Goal: Information Seeking & Learning: Learn about a topic

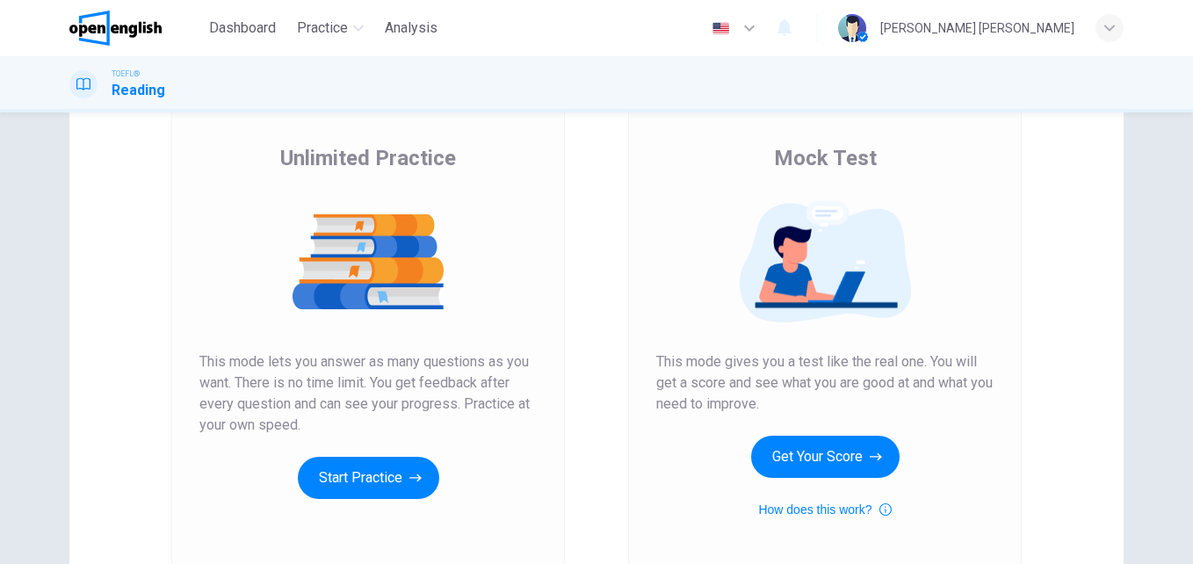
scroll to position [152, 0]
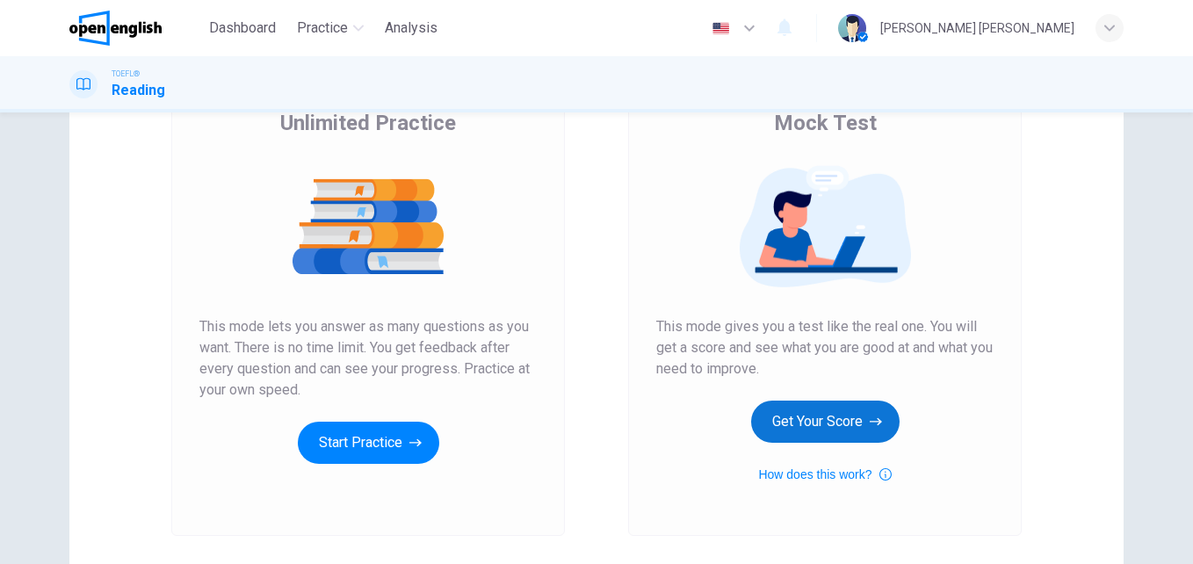
click at [803, 426] on button "Get Your Score" at bounding box center [825, 421] width 148 height 42
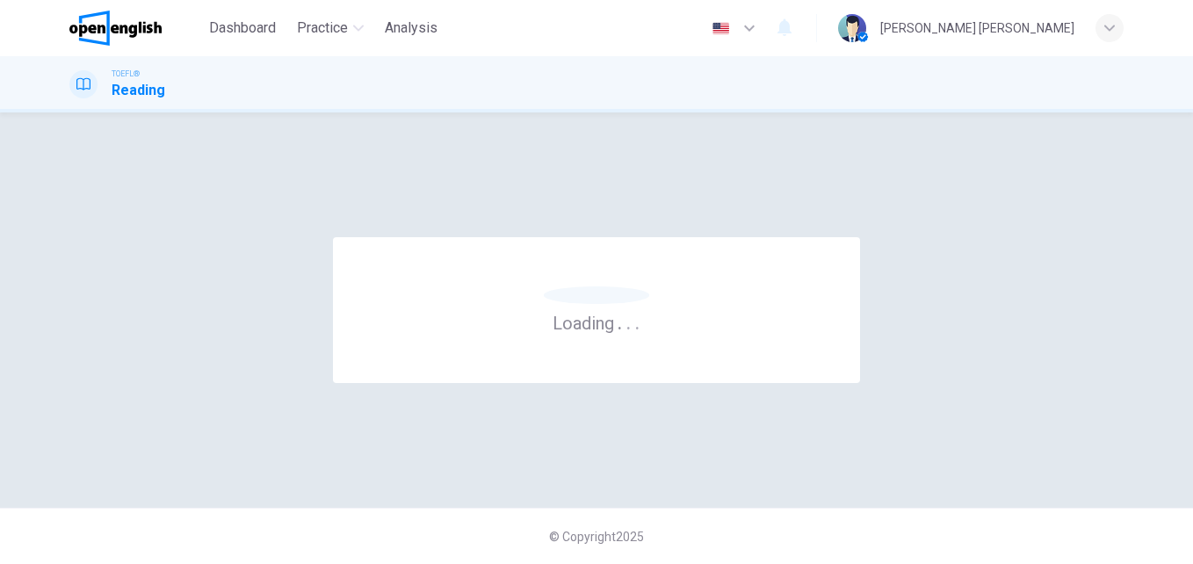
scroll to position [0, 0]
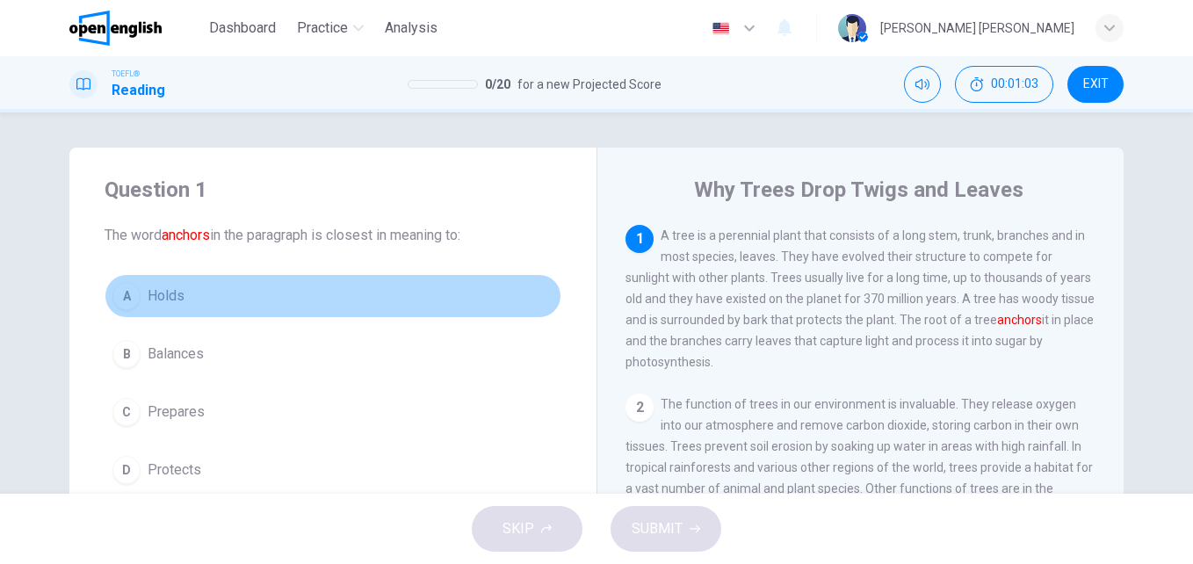
click at [121, 297] on div "A" at bounding box center [126, 296] width 28 height 28
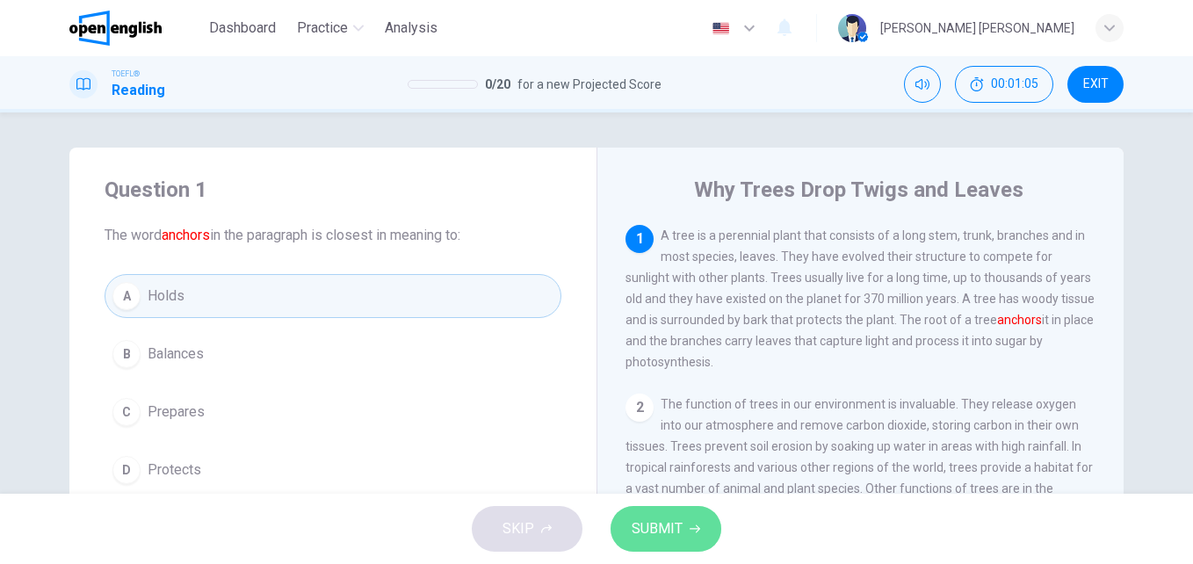
click at [682, 523] on button "SUBMIT" at bounding box center [665, 529] width 111 height 46
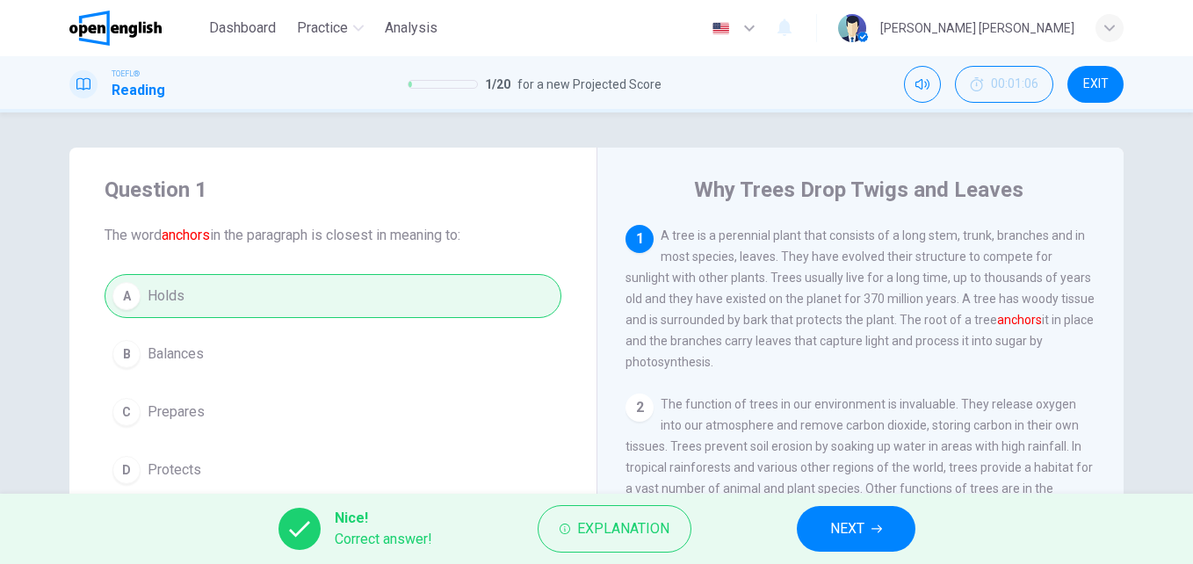
click at [1179, 492] on div "Question 1 The word anchors in the paragraph is closest in meaning to: A Holds …" at bounding box center [596, 302] width 1193 height 381
click at [1177, 492] on div "Question 1 The word anchors in the paragraph is closest in meaning to: A Holds …" at bounding box center [596, 302] width 1193 height 381
drag, startPoint x: 1177, startPoint y: 492, endPoint x: 1191, endPoint y: 486, distance: 15.3
click at [1191, 486] on div "Question 1 The word anchors in the paragraph is closest in meaning to: A Holds …" at bounding box center [596, 302] width 1193 height 381
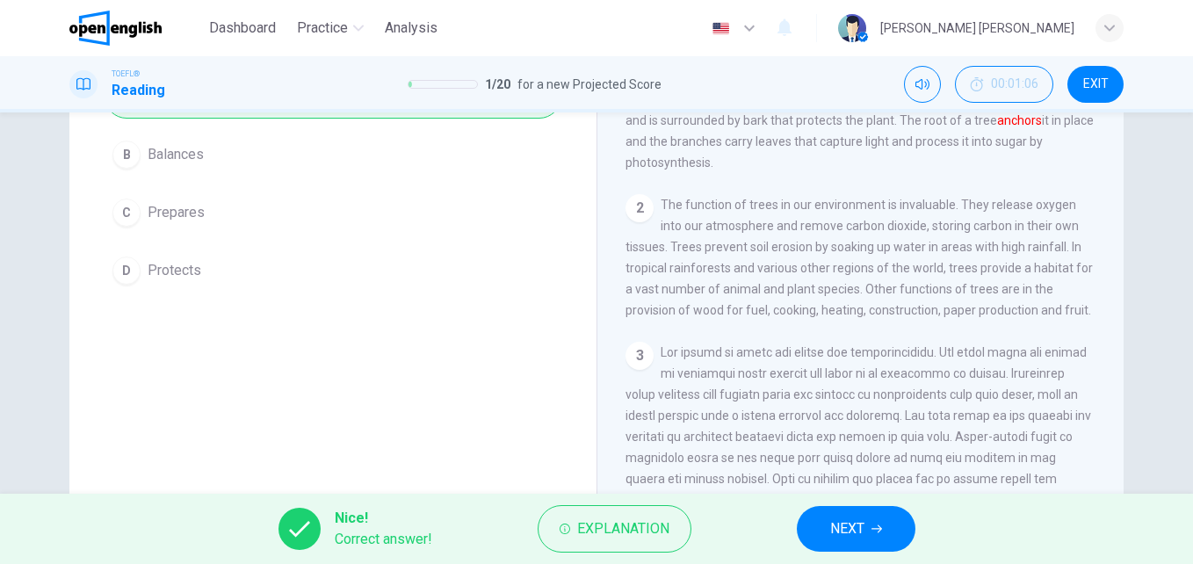
scroll to position [299, 0]
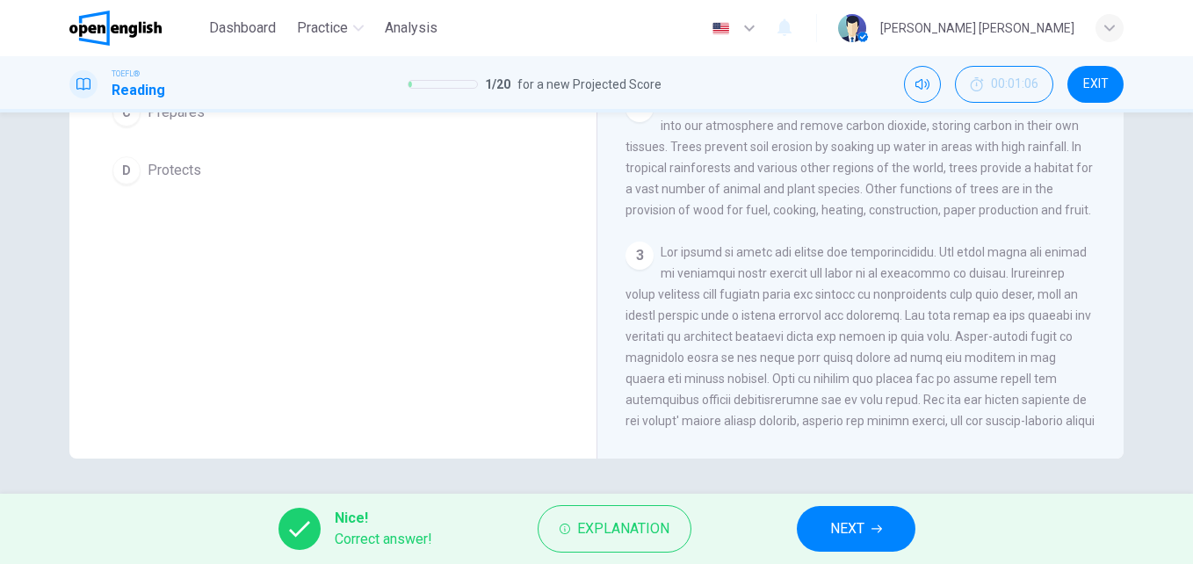
click at [867, 527] on button "NEXT" at bounding box center [856, 529] width 119 height 46
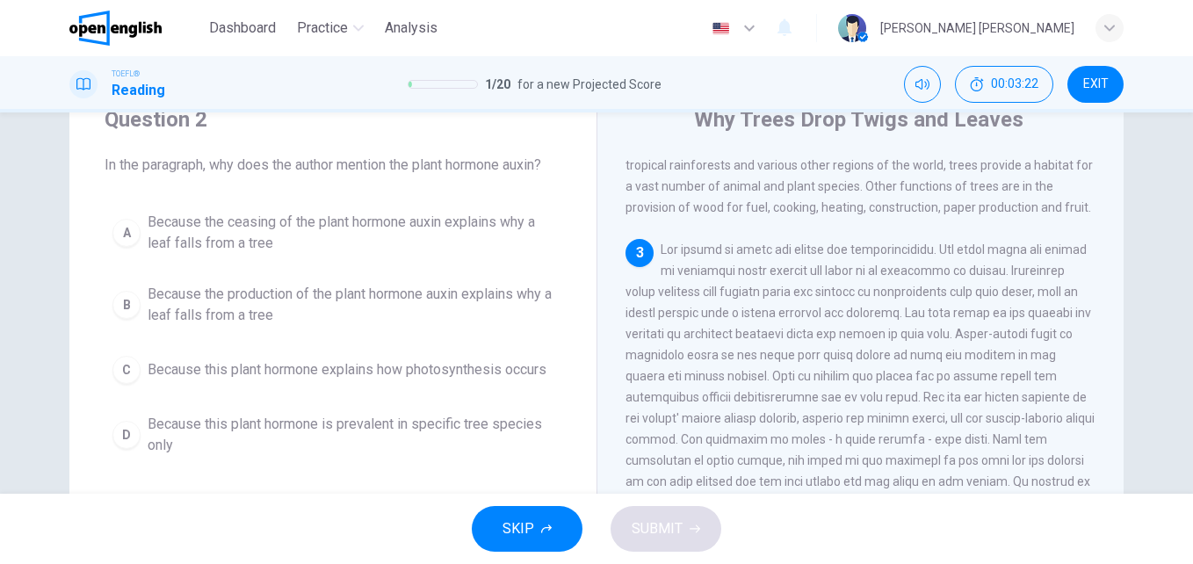
scroll to position [105, 0]
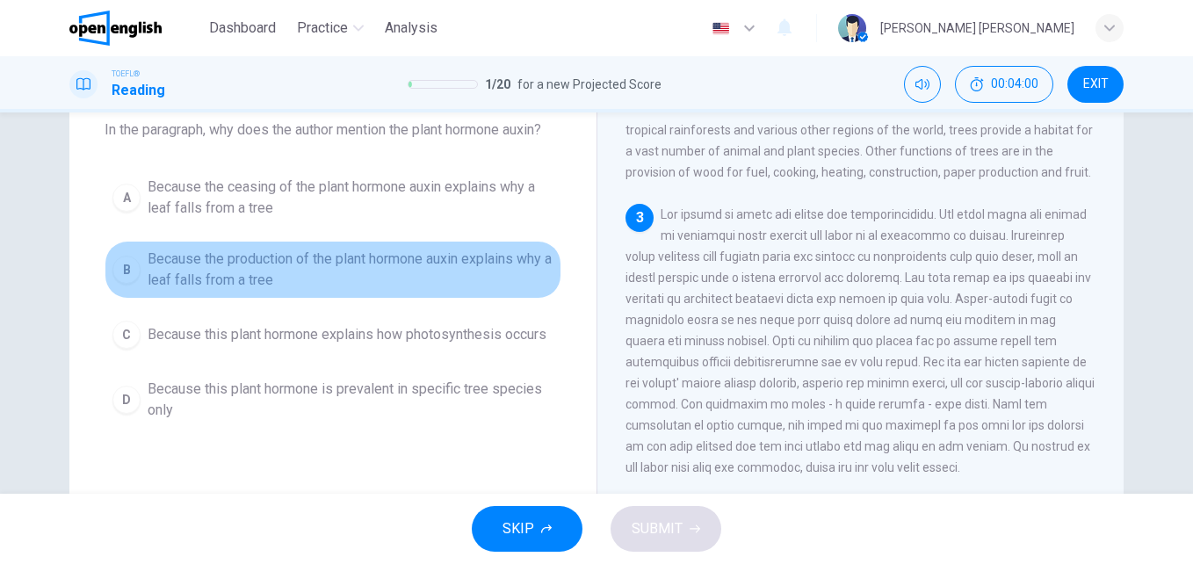
click at [268, 276] on span "Because the production of the plant hormone auxin explains why a leaf falls fro…" at bounding box center [351, 270] width 406 height 42
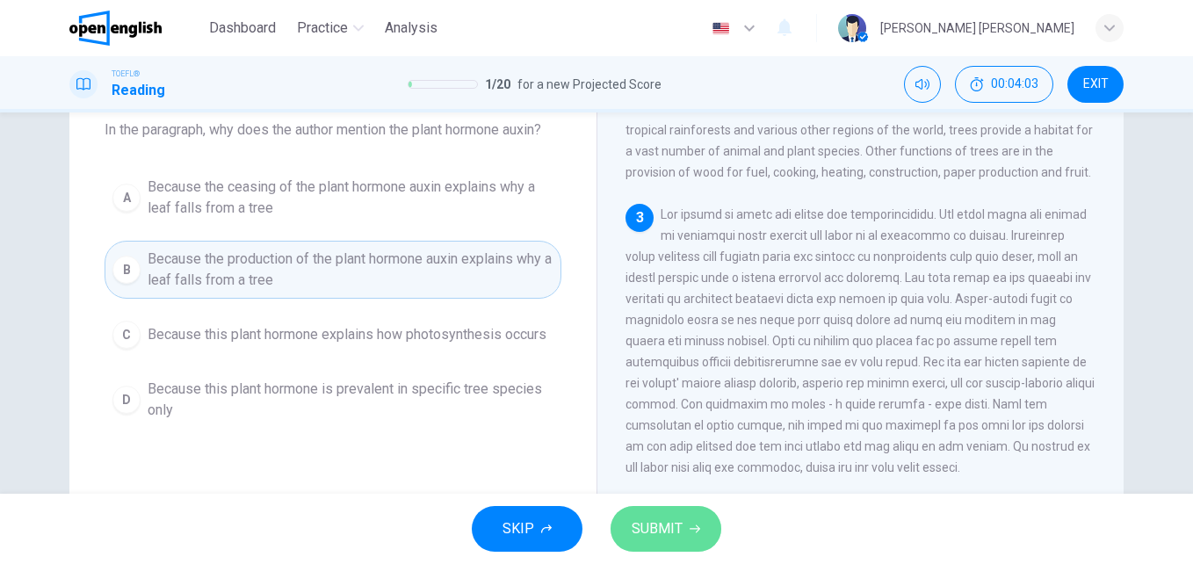
click at [692, 541] on button "SUBMIT" at bounding box center [665, 529] width 111 height 46
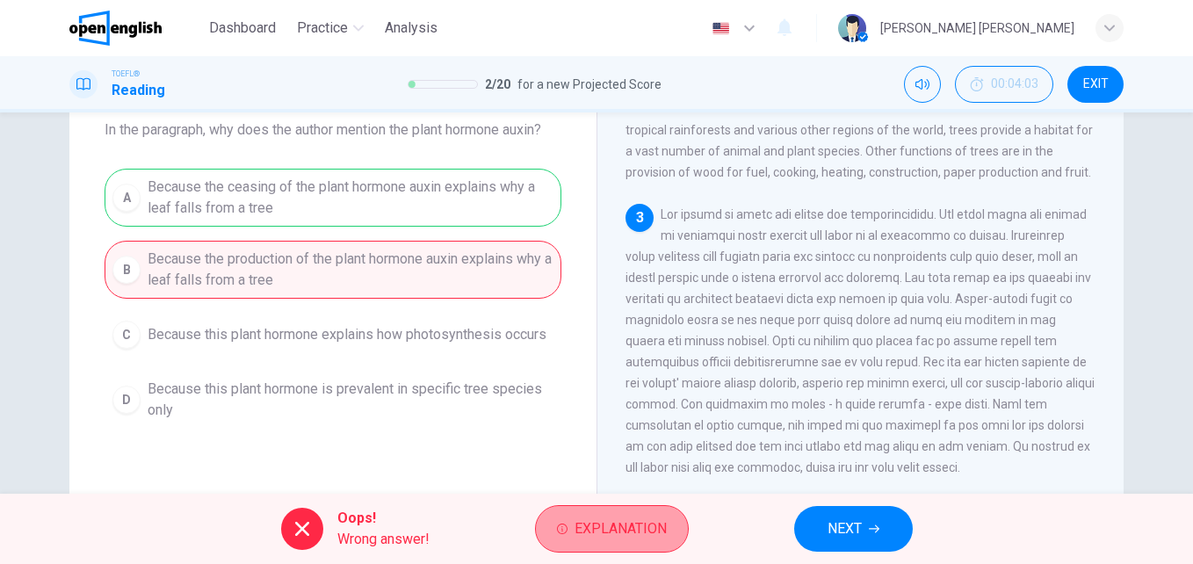
click at [631, 530] on span "Explanation" at bounding box center [620, 528] width 92 height 25
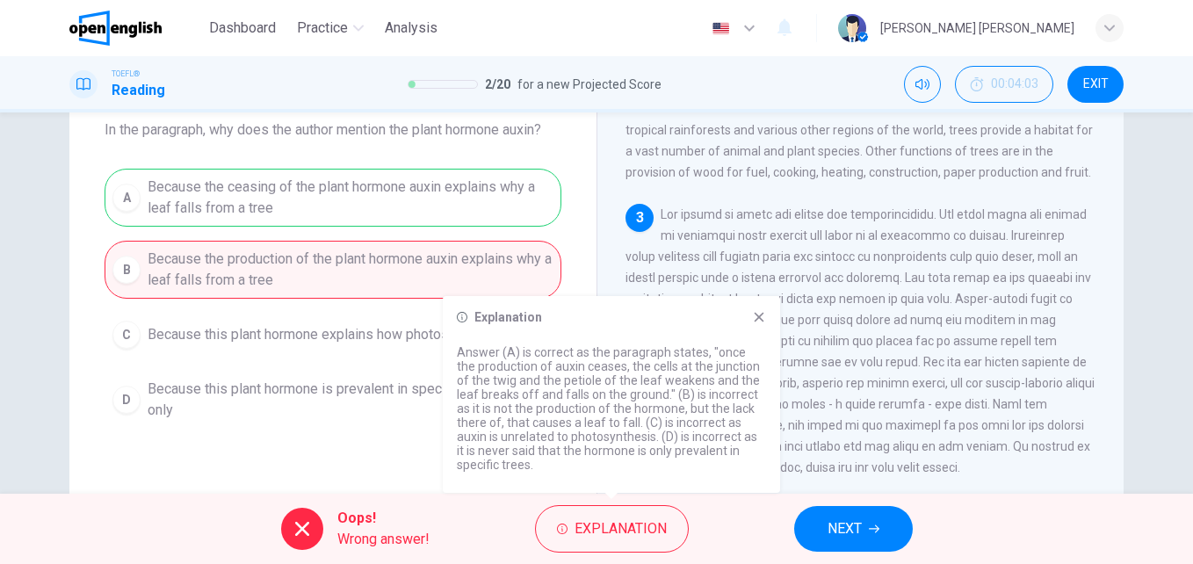
drag, startPoint x: 849, startPoint y: 534, endPoint x: 758, endPoint y: 321, distance: 232.1
click at [758, 321] on body "This site uses cookies, as explained in our Privacy Policy . If you agree to th…" at bounding box center [596, 282] width 1193 height 564
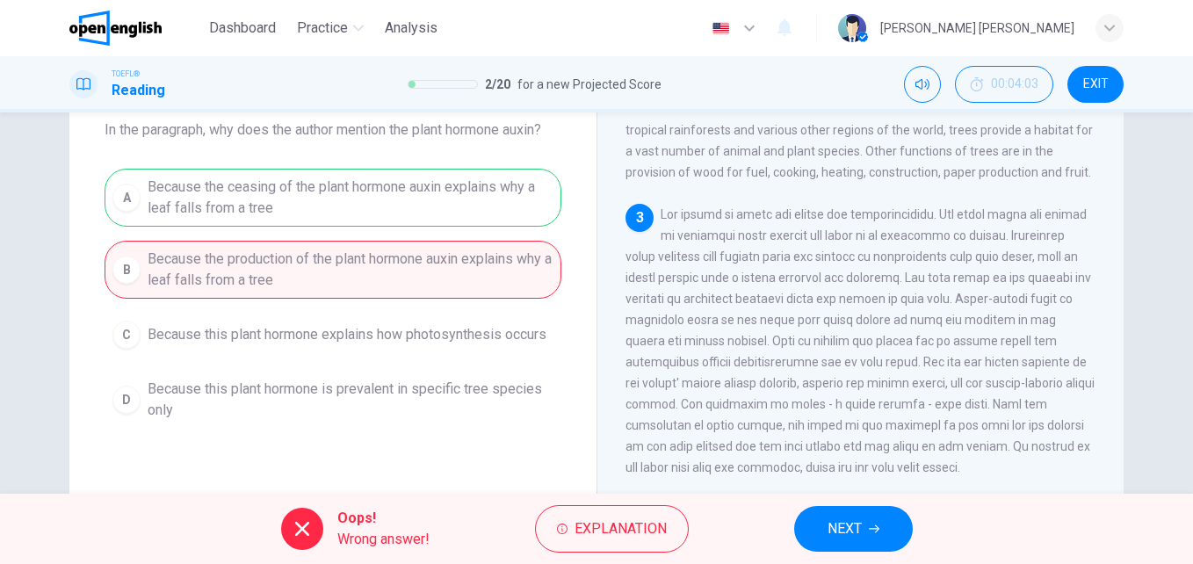
click at [758, 321] on span at bounding box center [859, 340] width 469 height 267
click at [840, 516] on span "NEXT" at bounding box center [844, 528] width 34 height 25
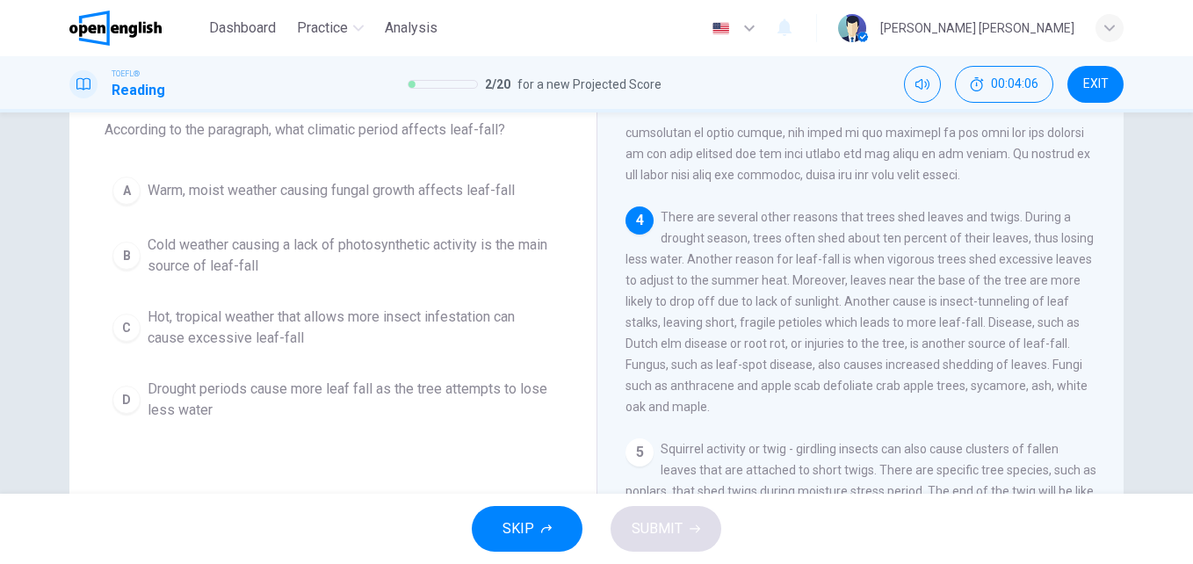
scroll to position [70, 0]
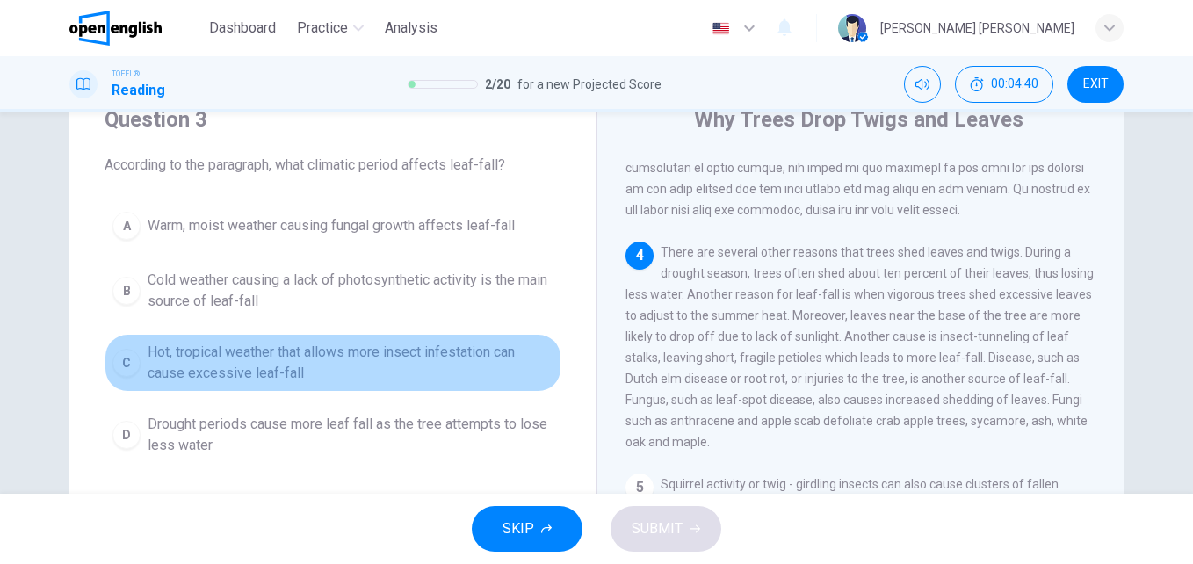
click at [387, 364] on span "Hot, tropical weather that allows more insect infestation can cause excessive l…" at bounding box center [351, 363] width 406 height 42
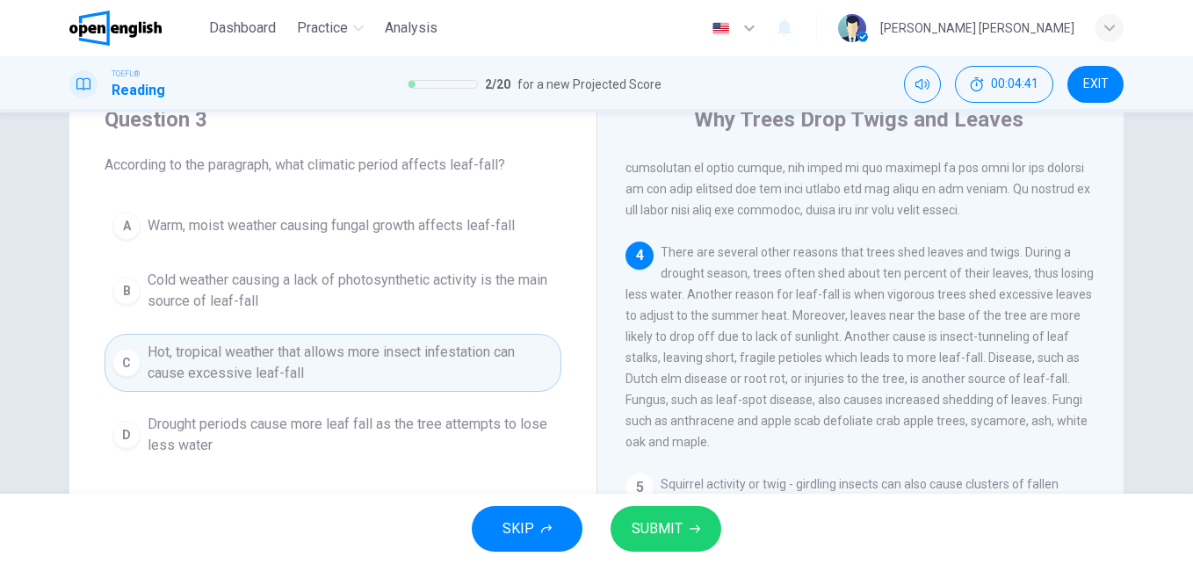
click at [652, 500] on div "SKIP SUBMIT" at bounding box center [596, 529] width 1193 height 70
click at [656, 531] on span "SUBMIT" at bounding box center [656, 528] width 51 height 25
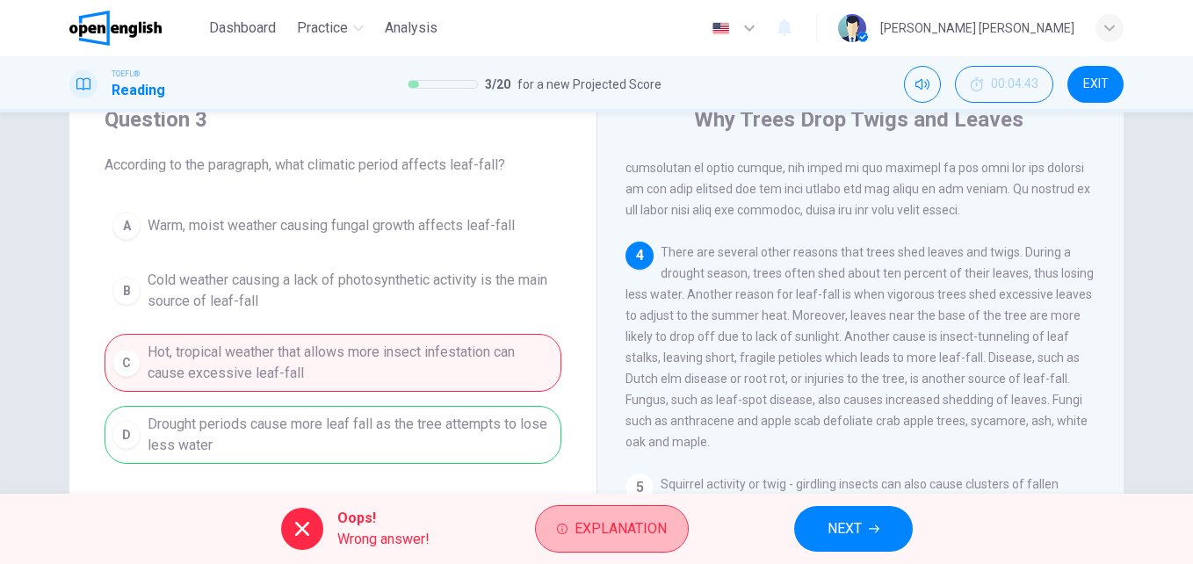
click at [656, 531] on span "Explanation" at bounding box center [620, 528] width 92 height 25
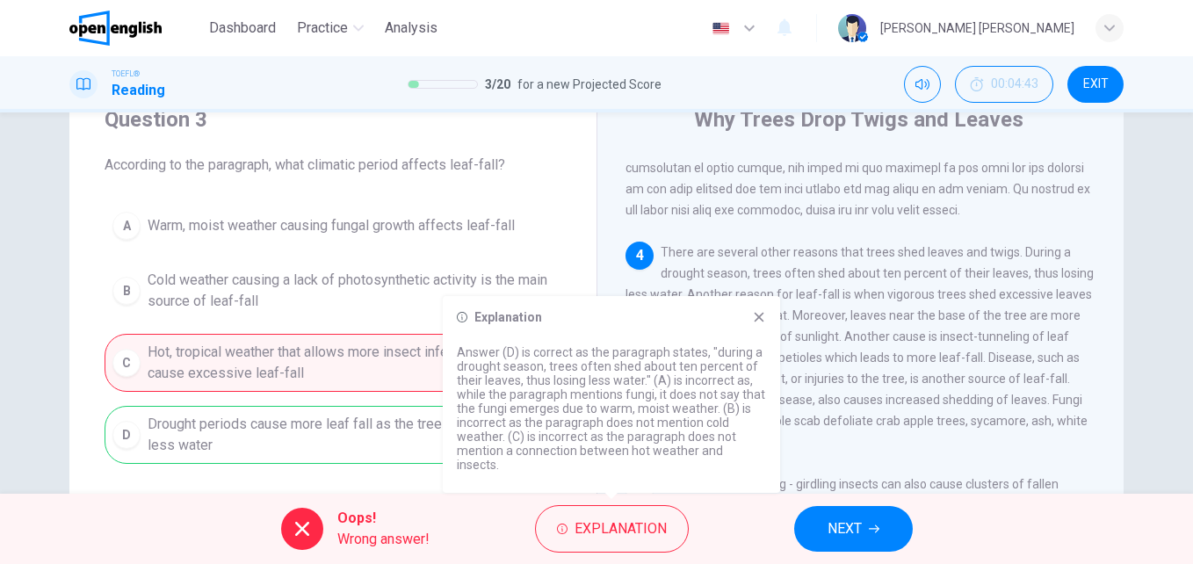
click at [761, 324] on icon at bounding box center [759, 317] width 14 height 14
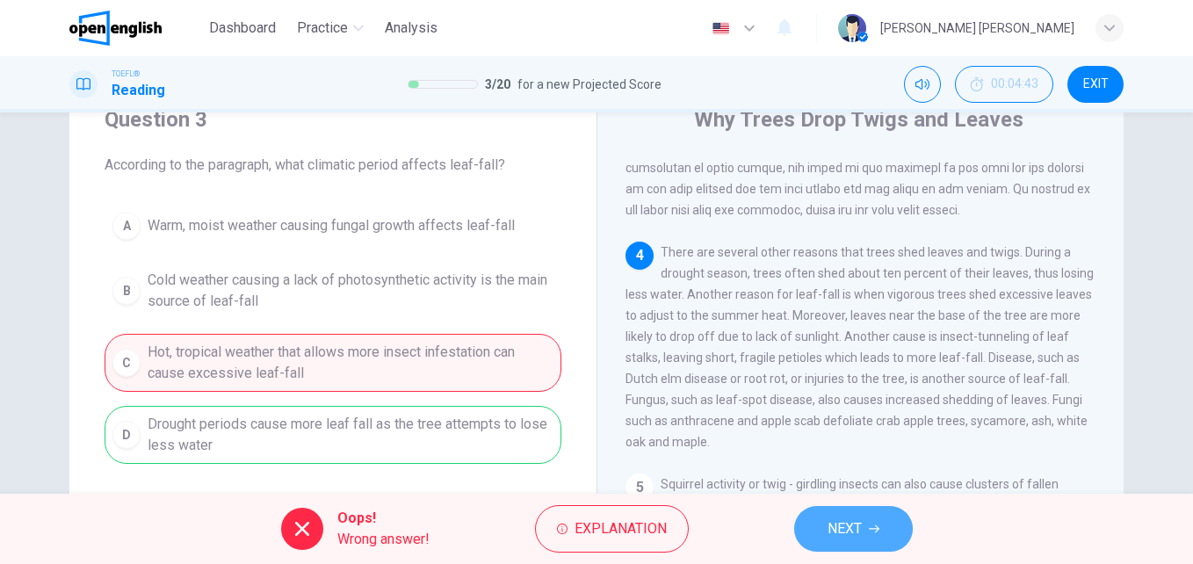
click at [858, 531] on span "NEXT" at bounding box center [844, 528] width 34 height 25
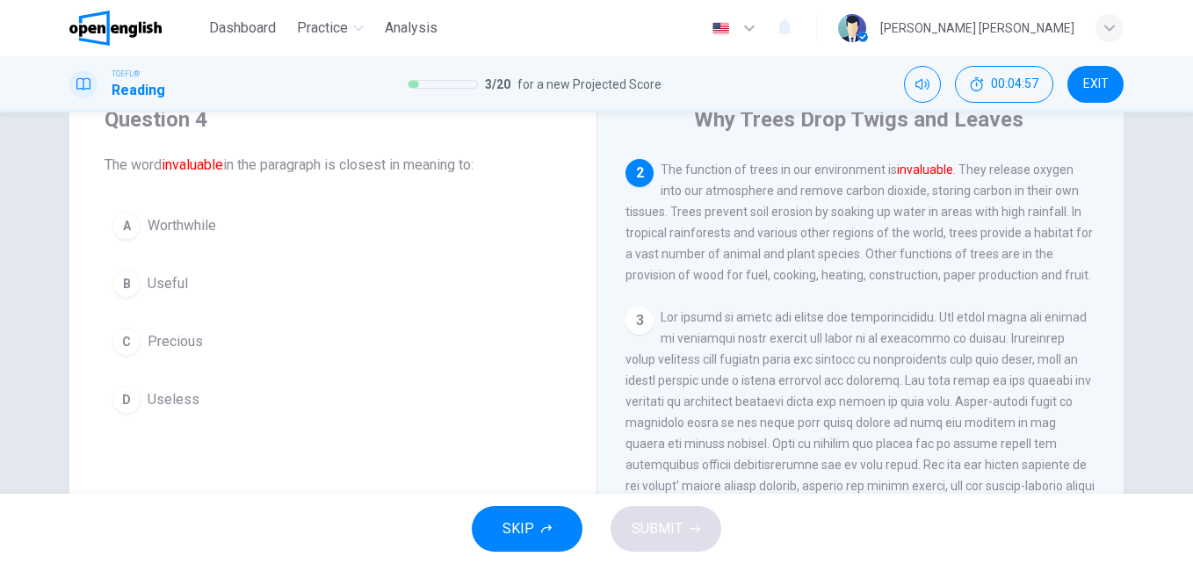
scroll to position [162, 0]
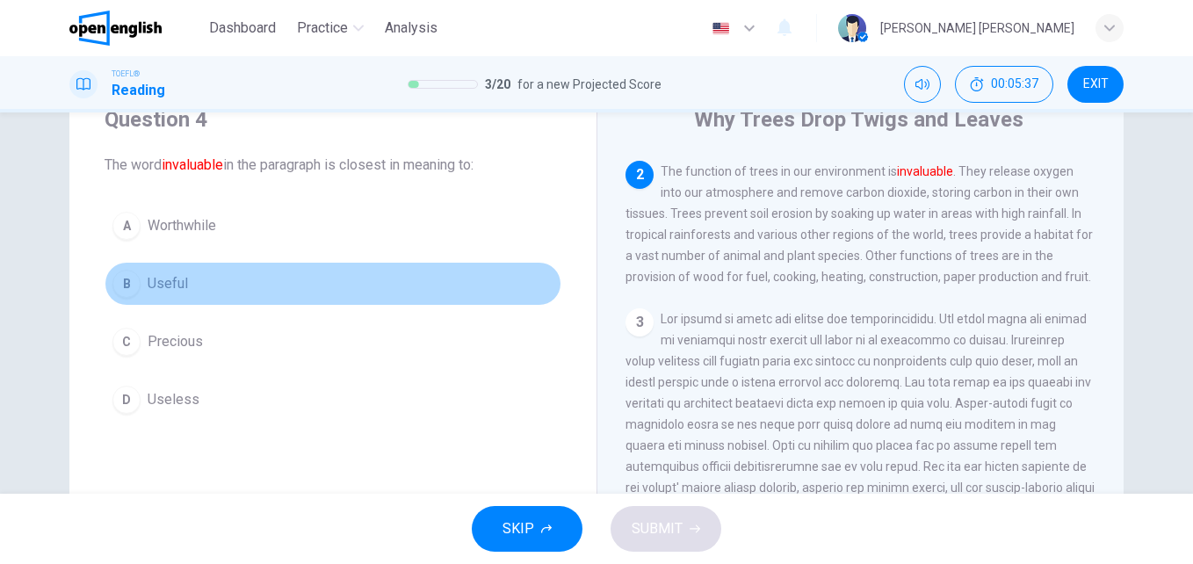
click at [178, 283] on span "Useful" at bounding box center [168, 283] width 40 height 21
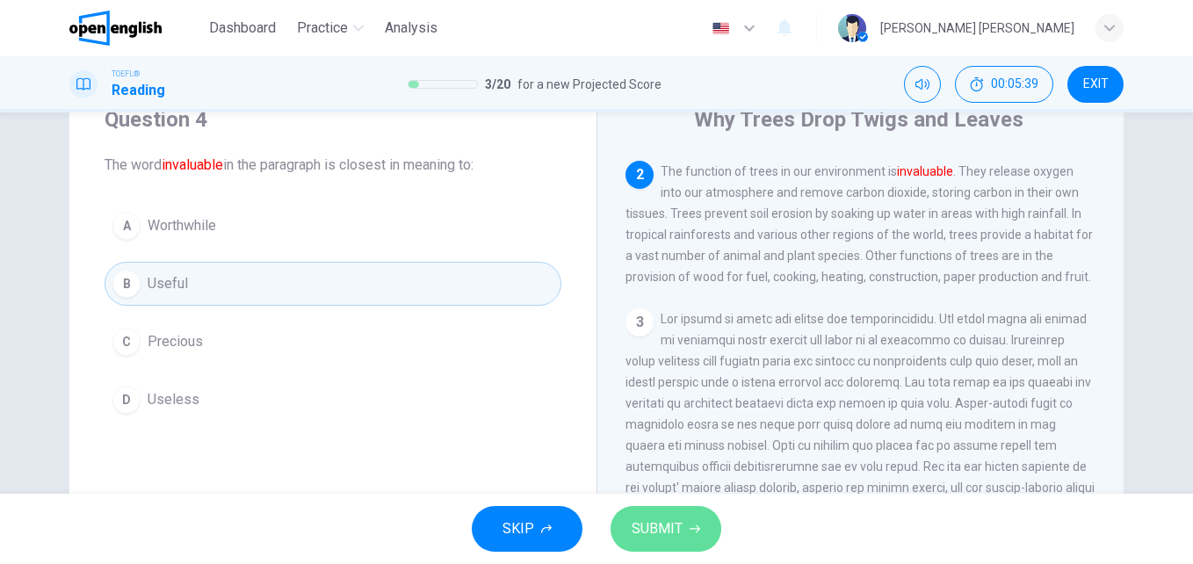
click at [649, 537] on span "SUBMIT" at bounding box center [656, 528] width 51 height 25
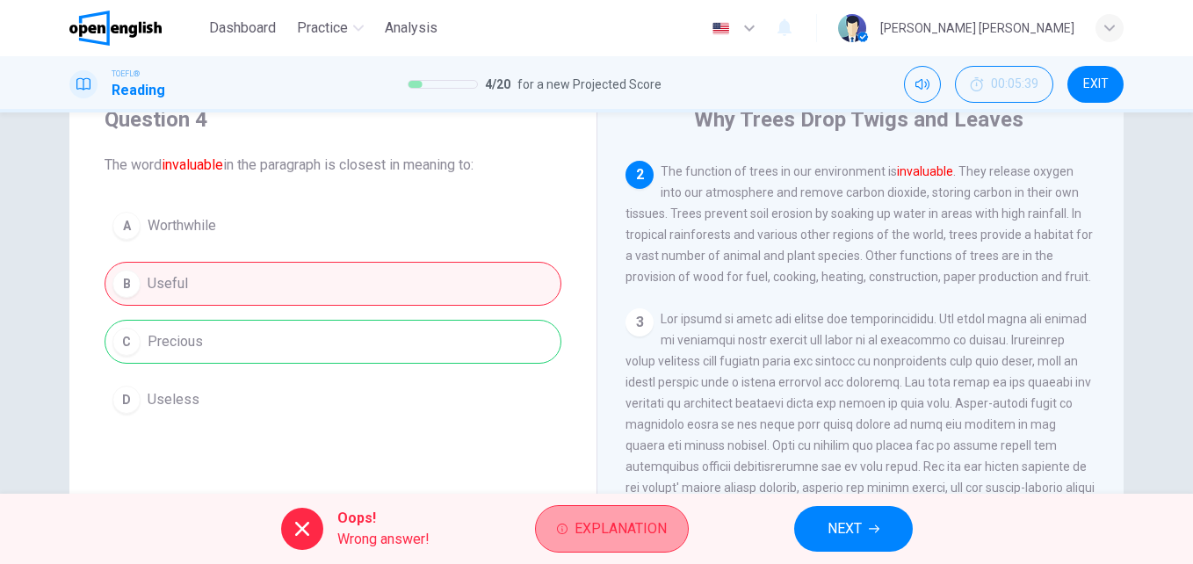
click at [646, 538] on span "Explanation" at bounding box center [620, 528] width 92 height 25
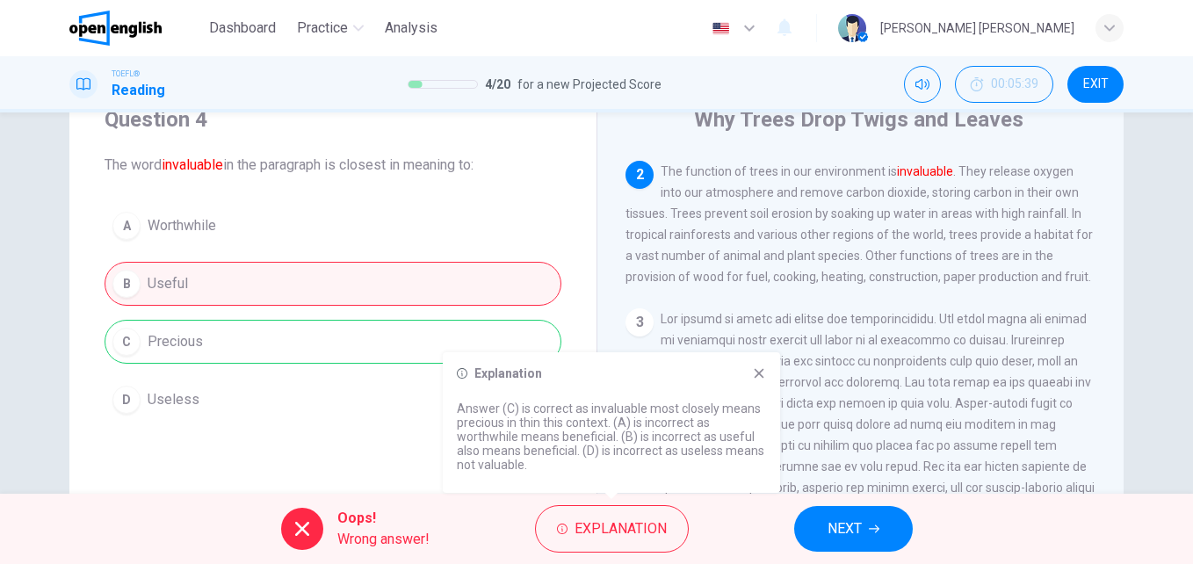
click at [755, 371] on icon at bounding box center [759, 373] width 14 height 14
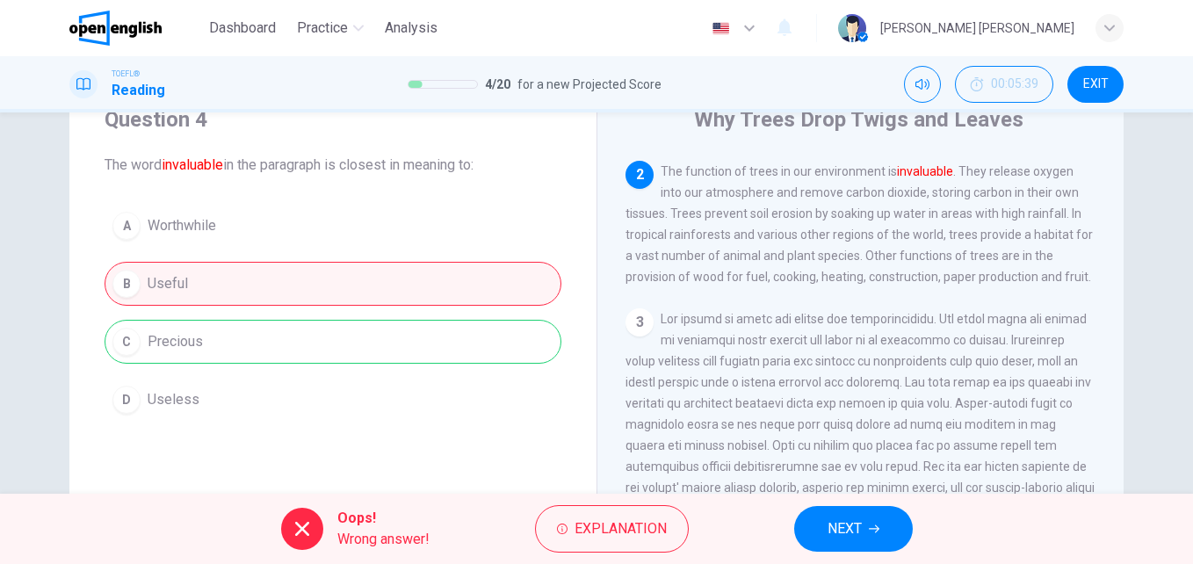
click at [838, 523] on span "NEXT" at bounding box center [844, 528] width 34 height 25
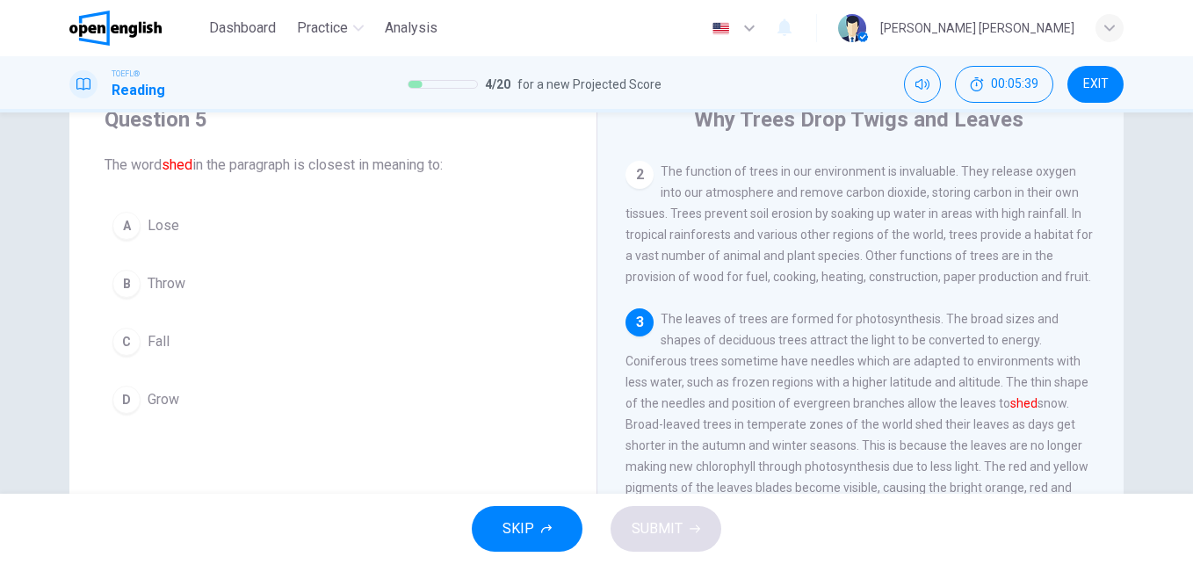
scroll to position [284, 0]
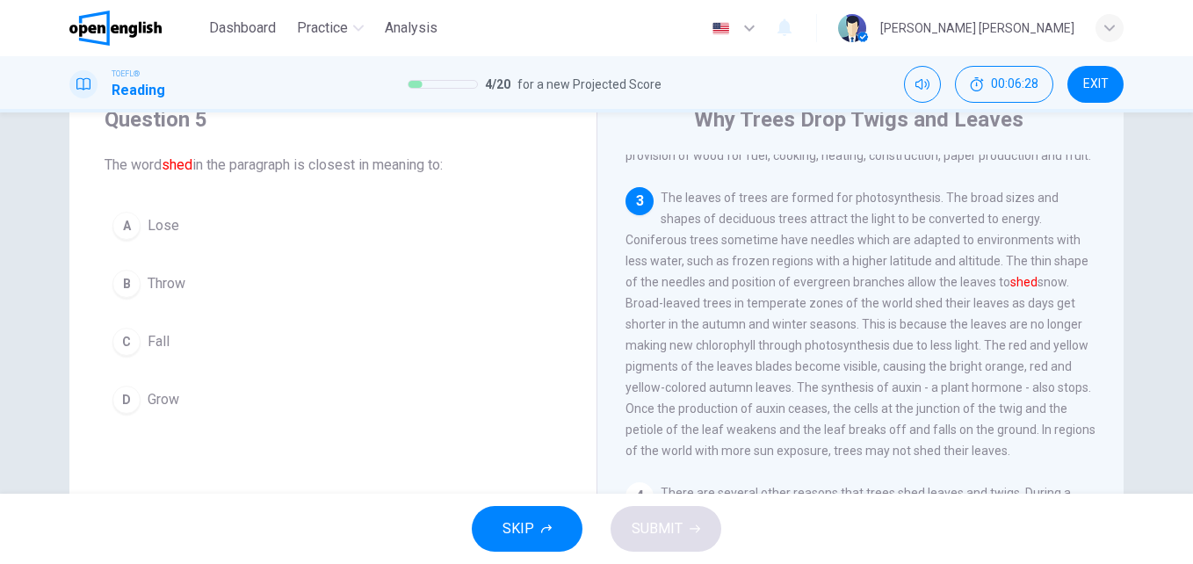
click at [141, 347] on button "C Fall" at bounding box center [333, 342] width 457 height 44
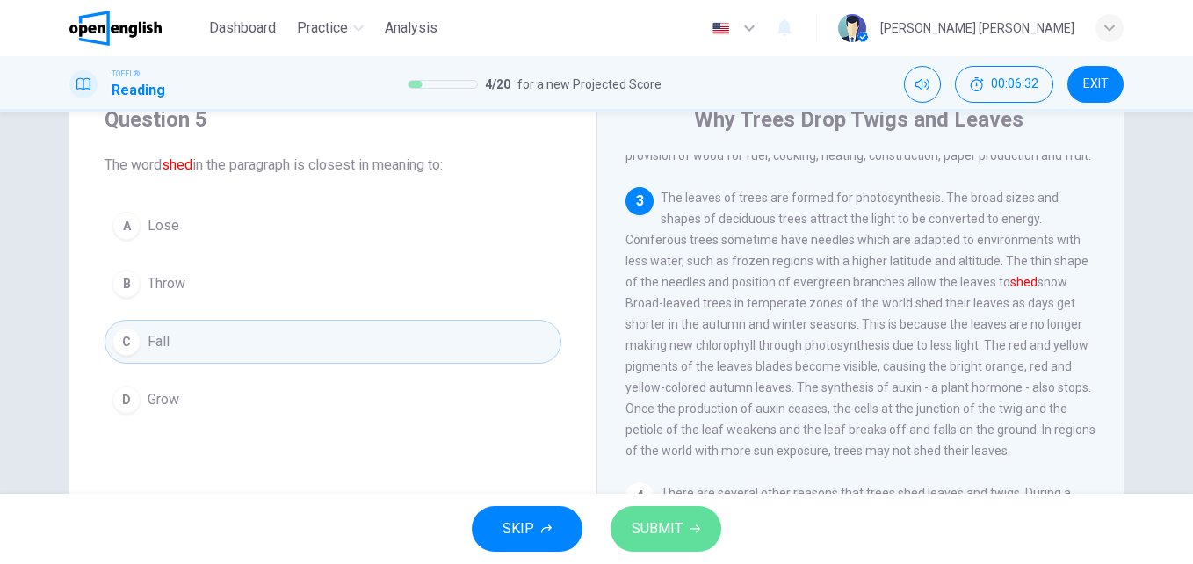
click at [647, 530] on span "SUBMIT" at bounding box center [656, 528] width 51 height 25
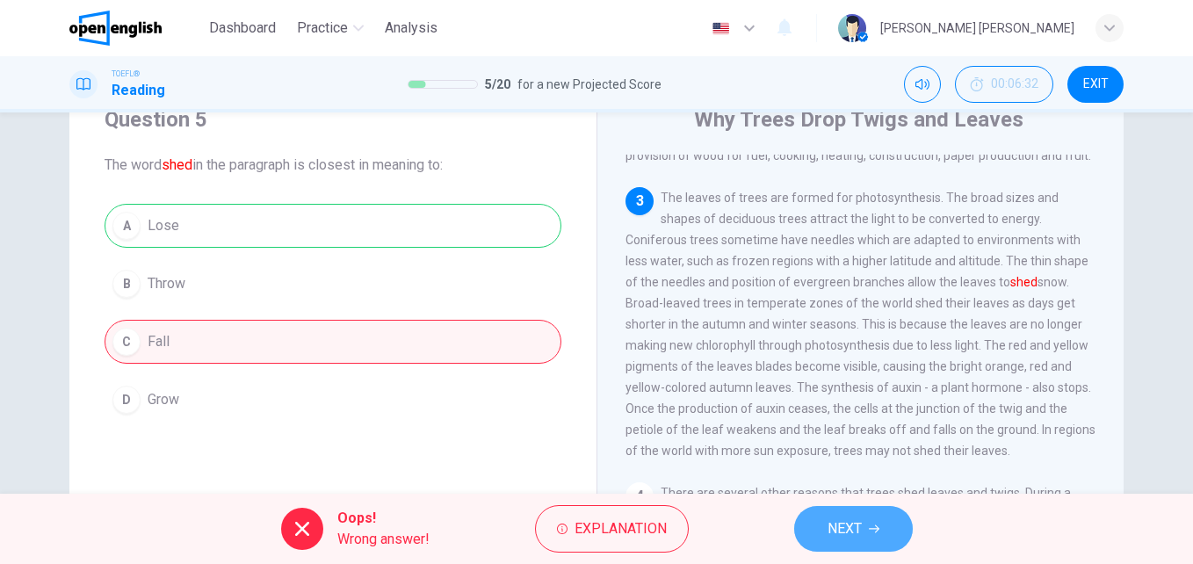
click at [840, 531] on span "NEXT" at bounding box center [844, 528] width 34 height 25
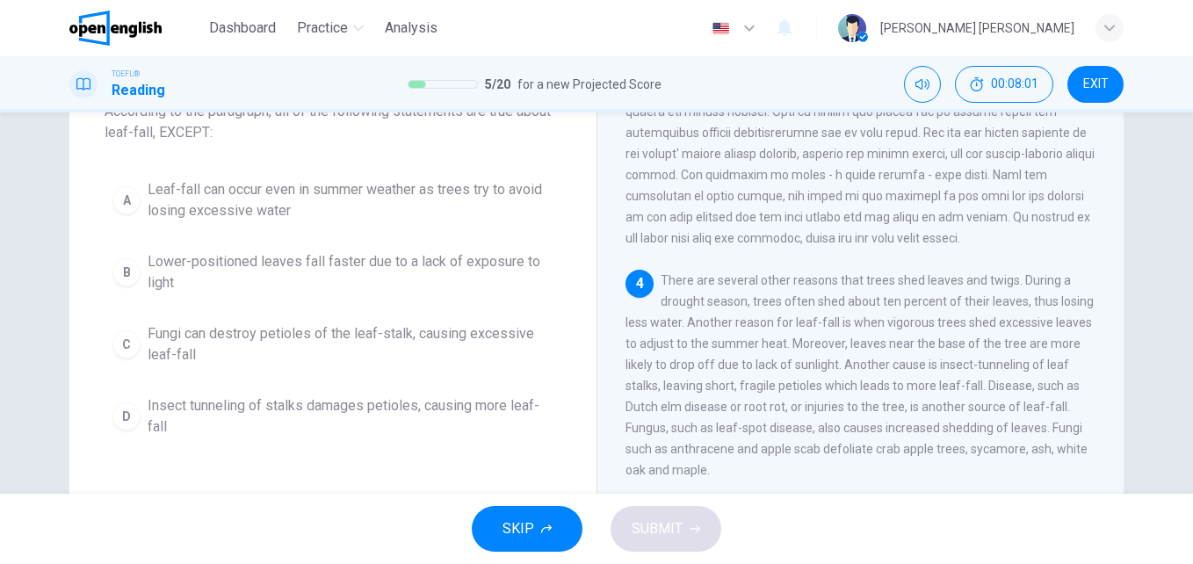
scroll to position [54, 0]
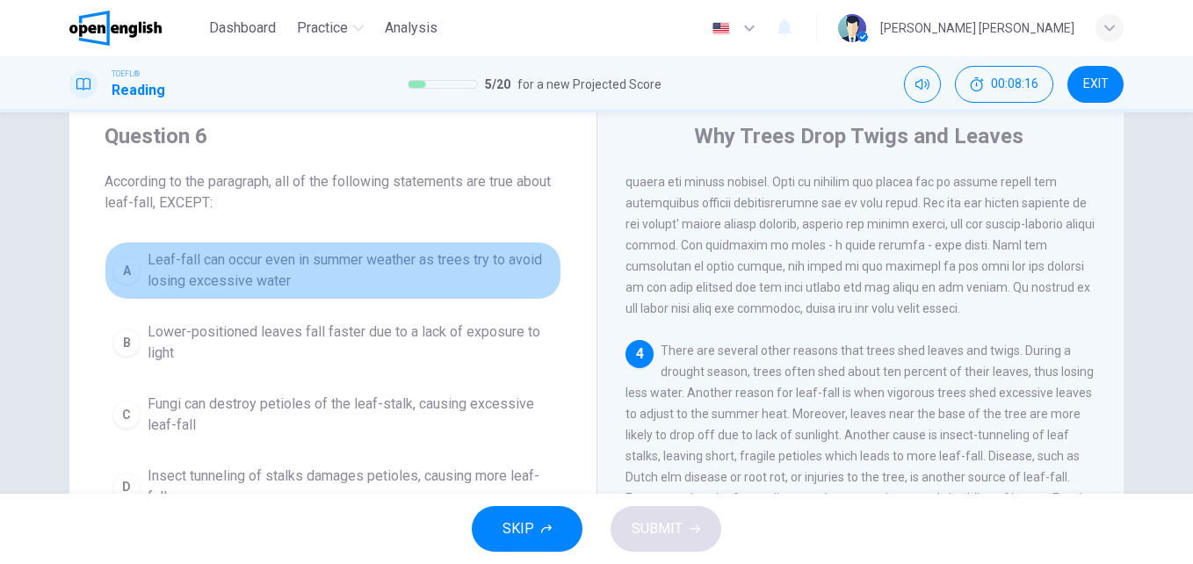
click at [377, 280] on span "Leaf-fall can occur even in summer weather as trees try to avoid losing excessi…" at bounding box center [351, 270] width 406 height 42
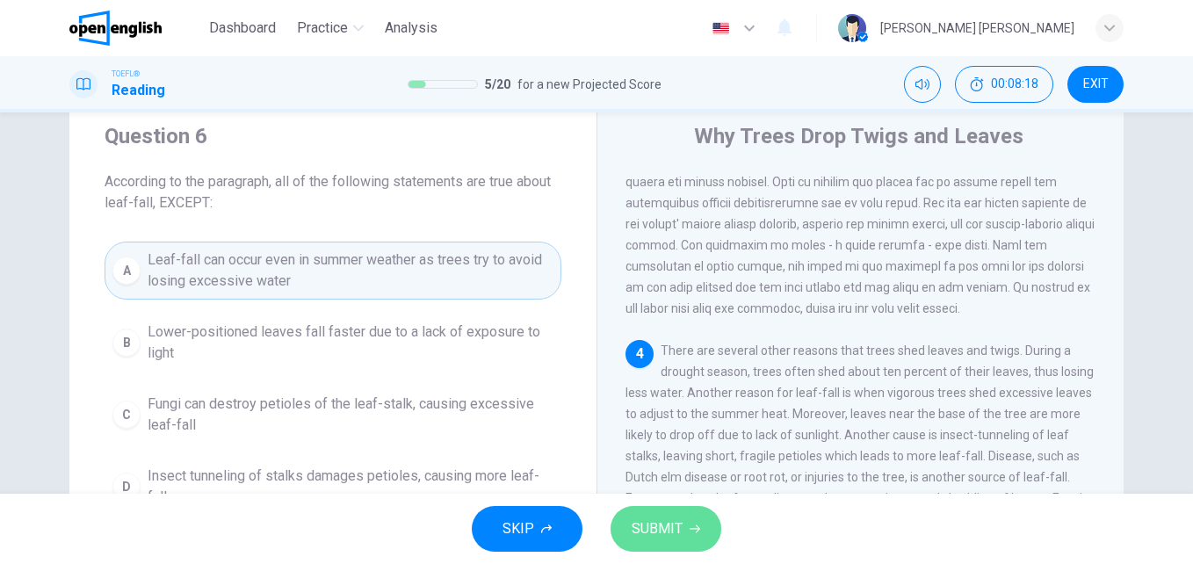
click at [671, 524] on span "SUBMIT" at bounding box center [656, 528] width 51 height 25
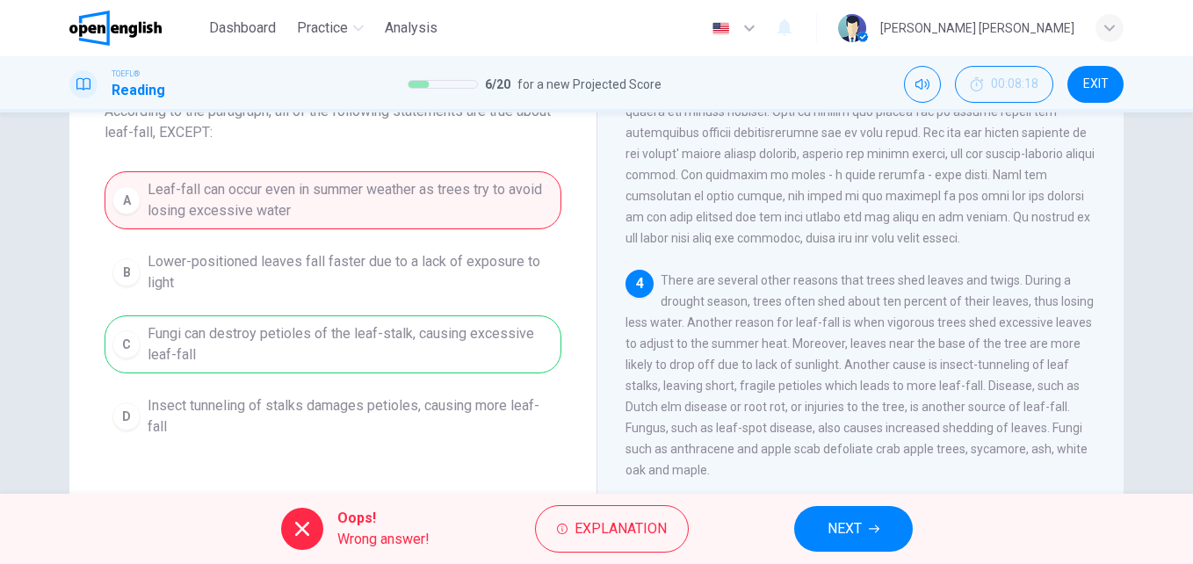
scroll to position [135, 0]
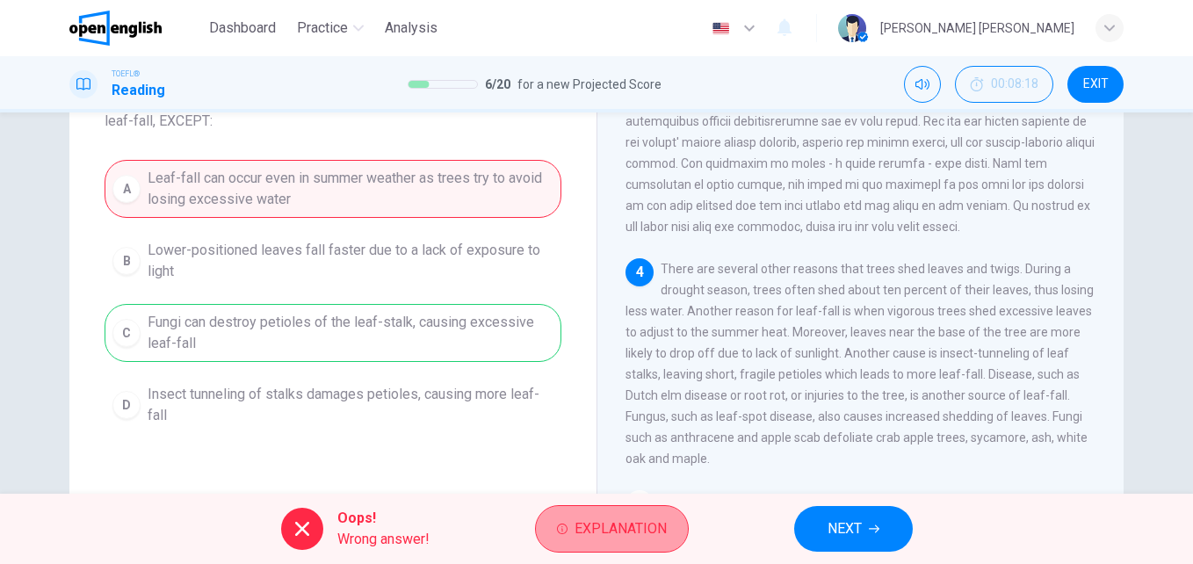
click at [595, 541] on button "Explanation" at bounding box center [612, 528] width 154 height 47
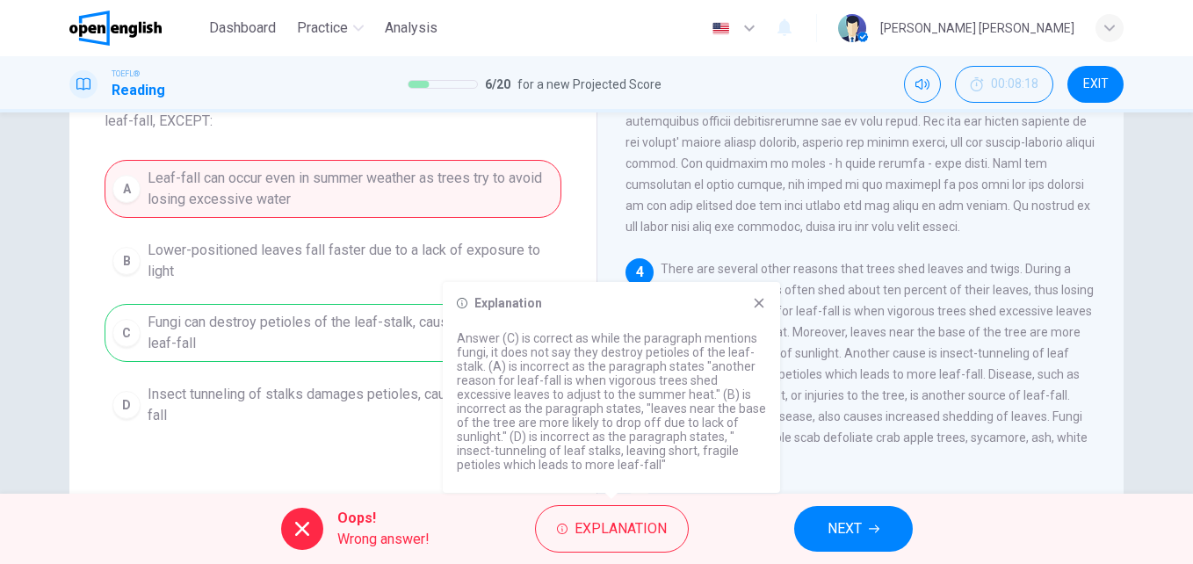
click at [759, 305] on icon at bounding box center [759, 303] width 14 height 14
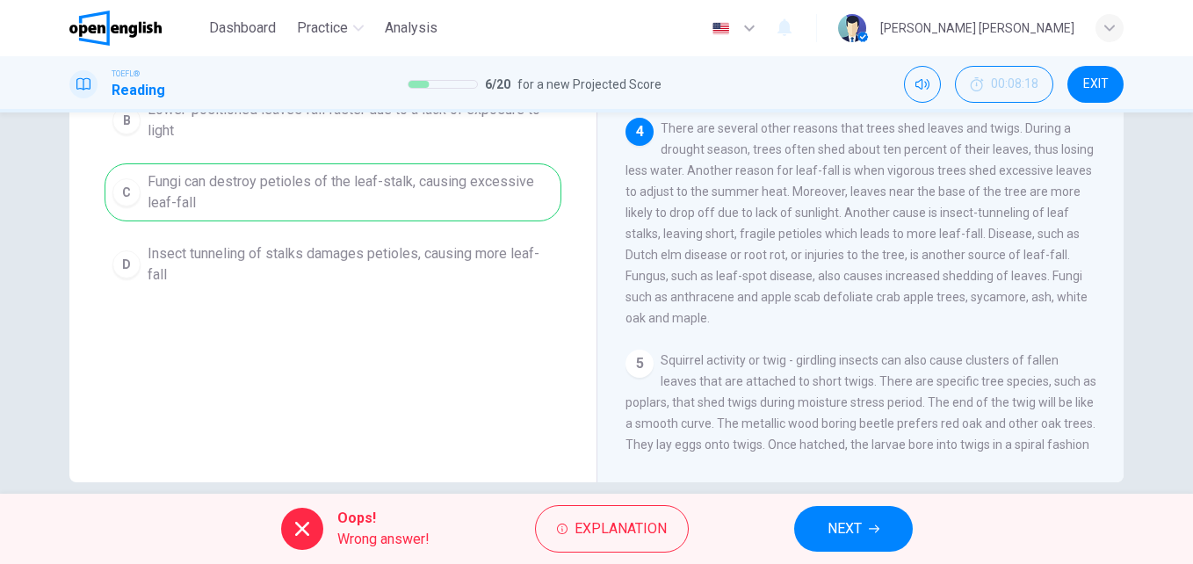
scroll to position [299, 0]
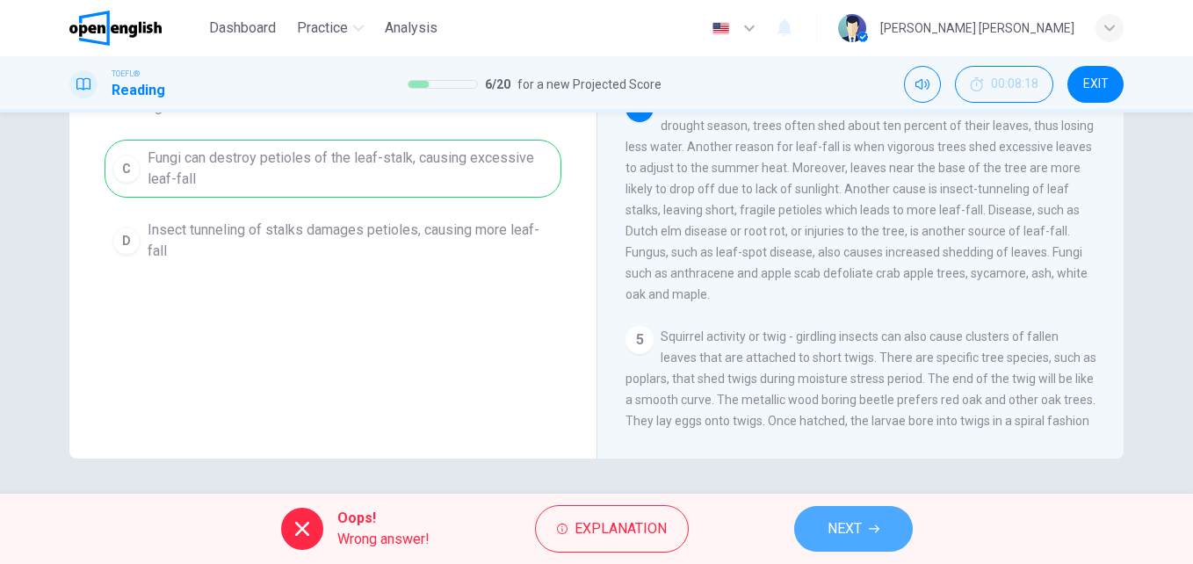
click at [843, 527] on span "NEXT" at bounding box center [844, 528] width 34 height 25
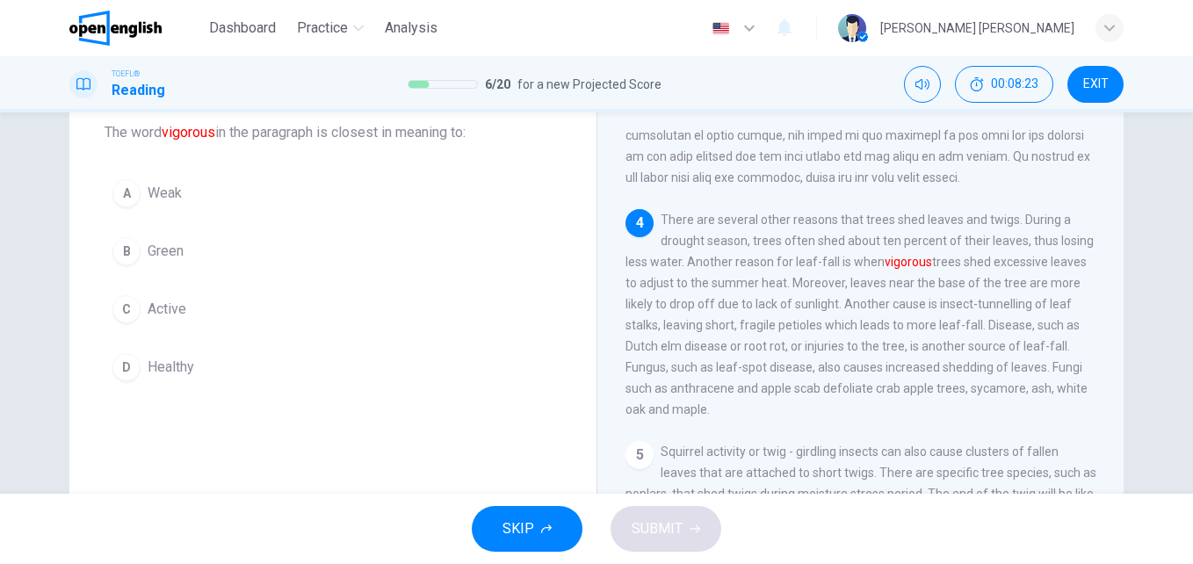
scroll to position [32, 0]
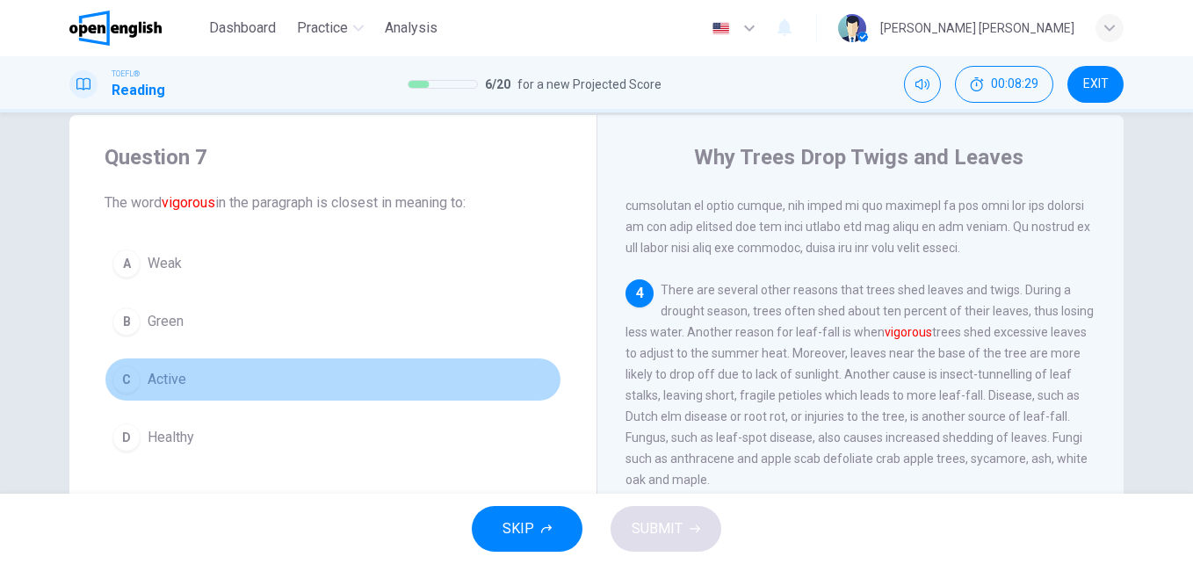
click at [138, 382] on button "C Active" at bounding box center [333, 379] width 457 height 44
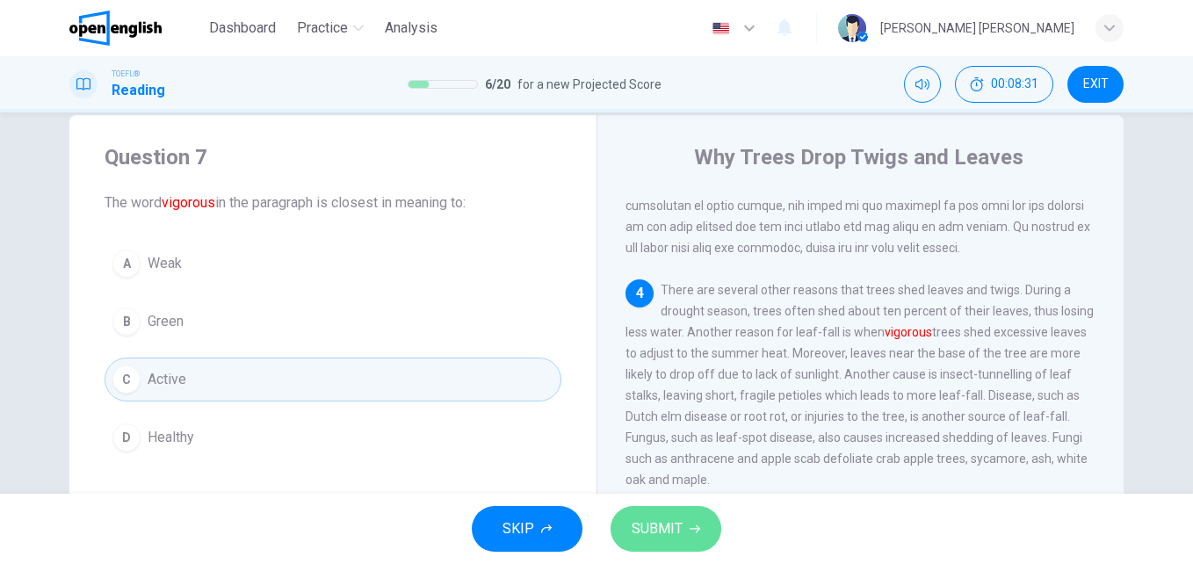
click at [670, 519] on span "SUBMIT" at bounding box center [656, 528] width 51 height 25
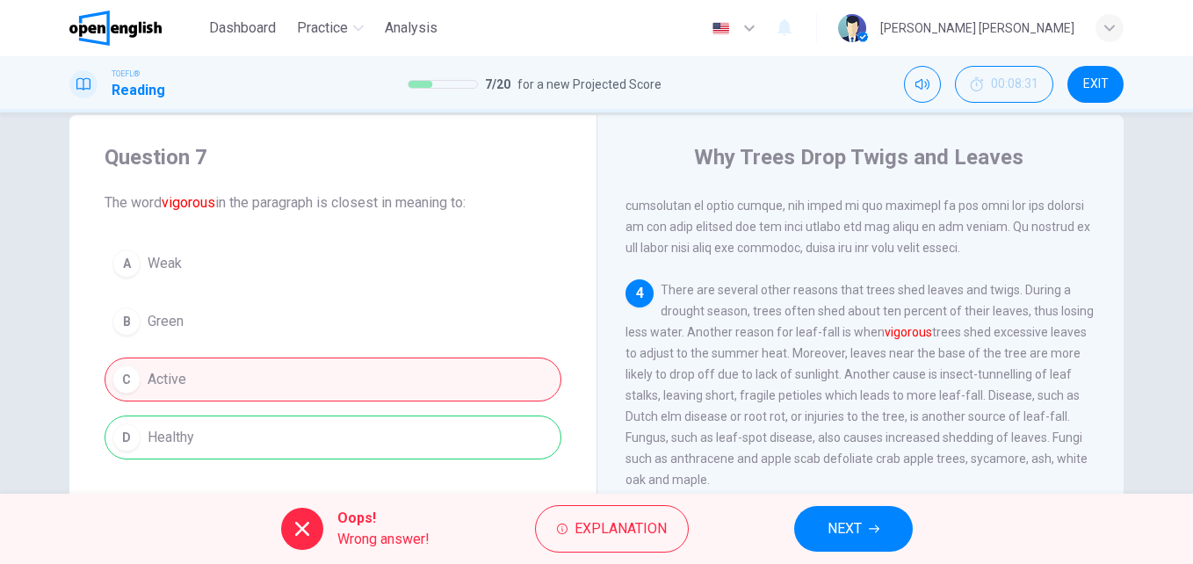
click at [472, 441] on div "A Weak B Green C Active D Healthy" at bounding box center [333, 351] width 457 height 218
click at [845, 530] on span "NEXT" at bounding box center [844, 528] width 34 height 25
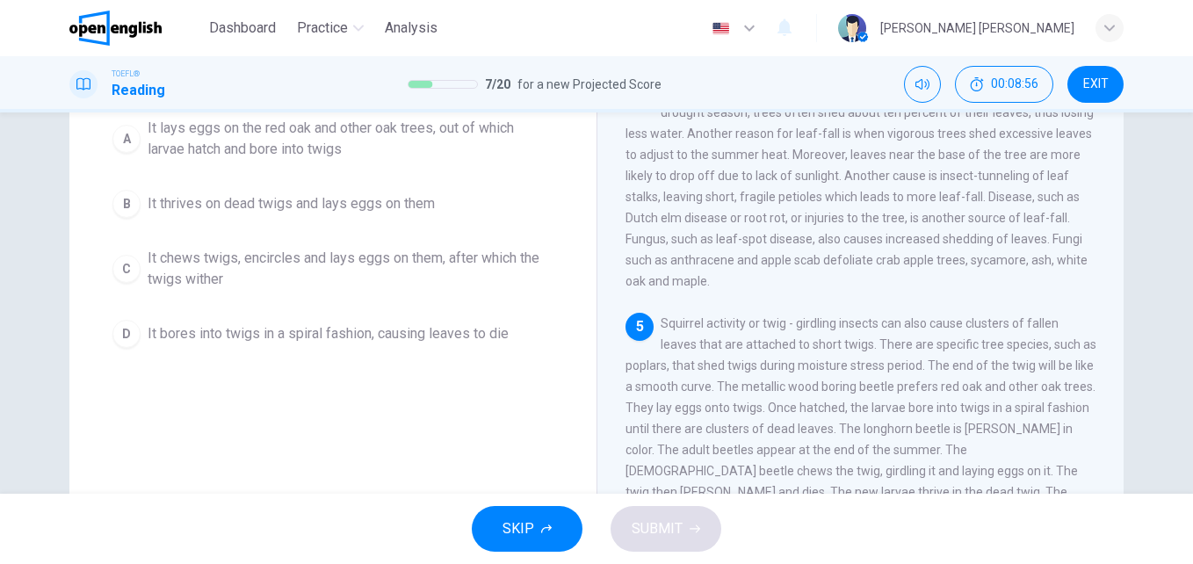
scroll to position [220, 0]
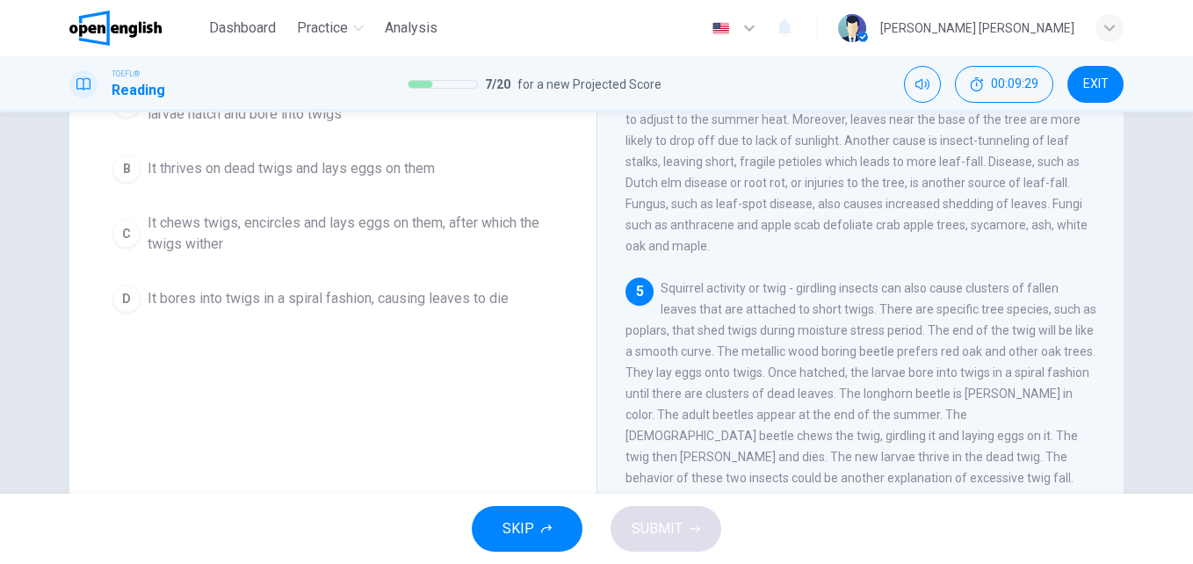
click at [1182, 119] on div "Question 8 The paragraph supports which of the following statements about the […" at bounding box center [596, 302] width 1193 height 381
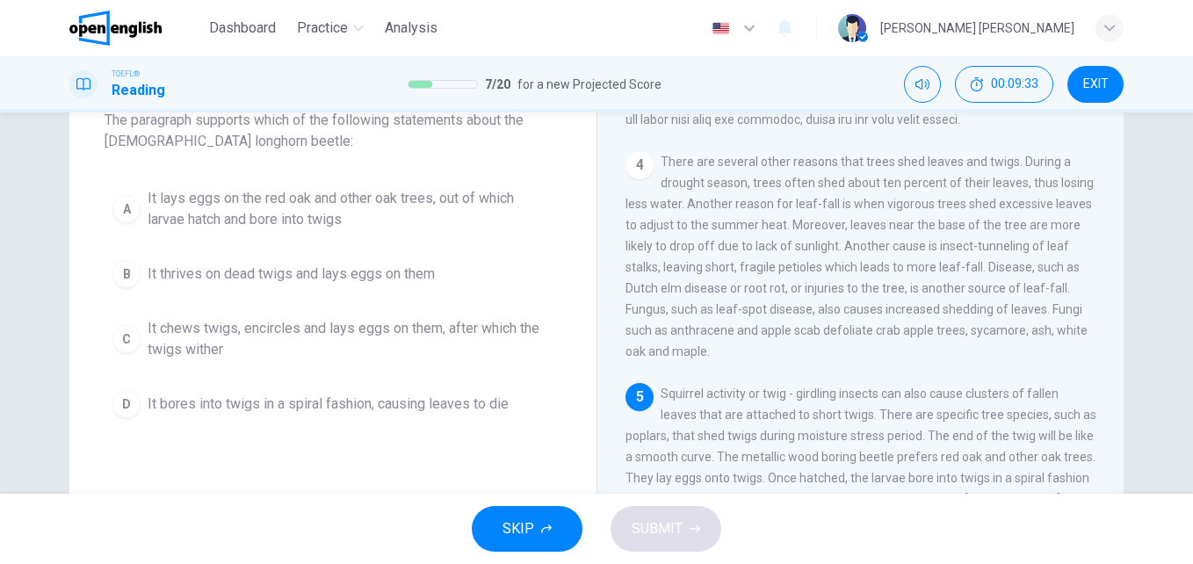
scroll to position [80, 0]
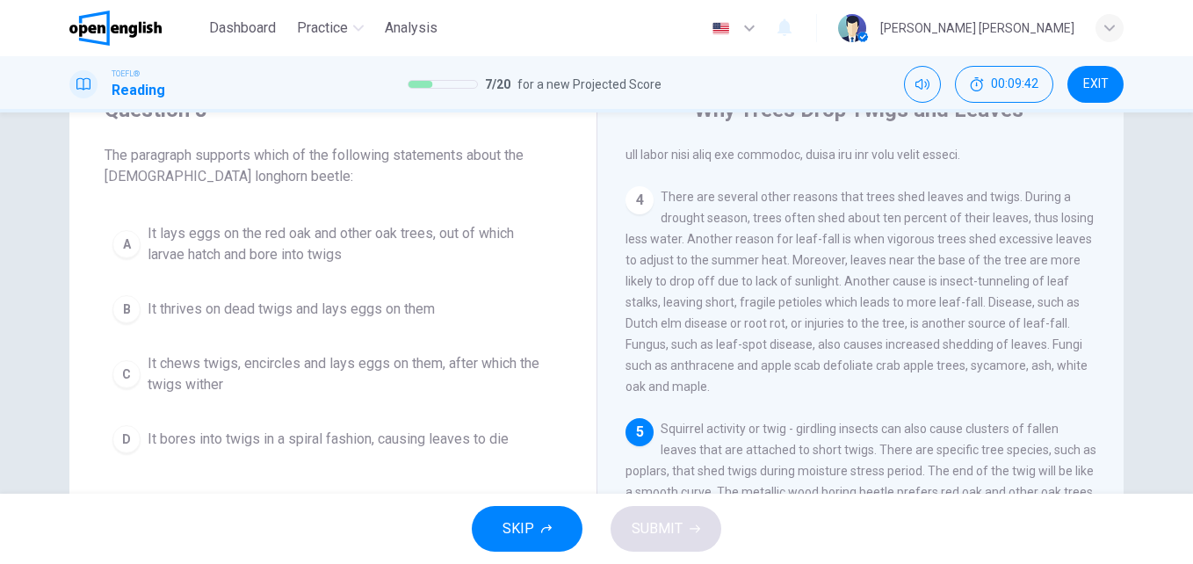
click at [1182, 478] on div "Question 8 The paragraph supports which of the following statements about the […" at bounding box center [596, 302] width 1193 height 381
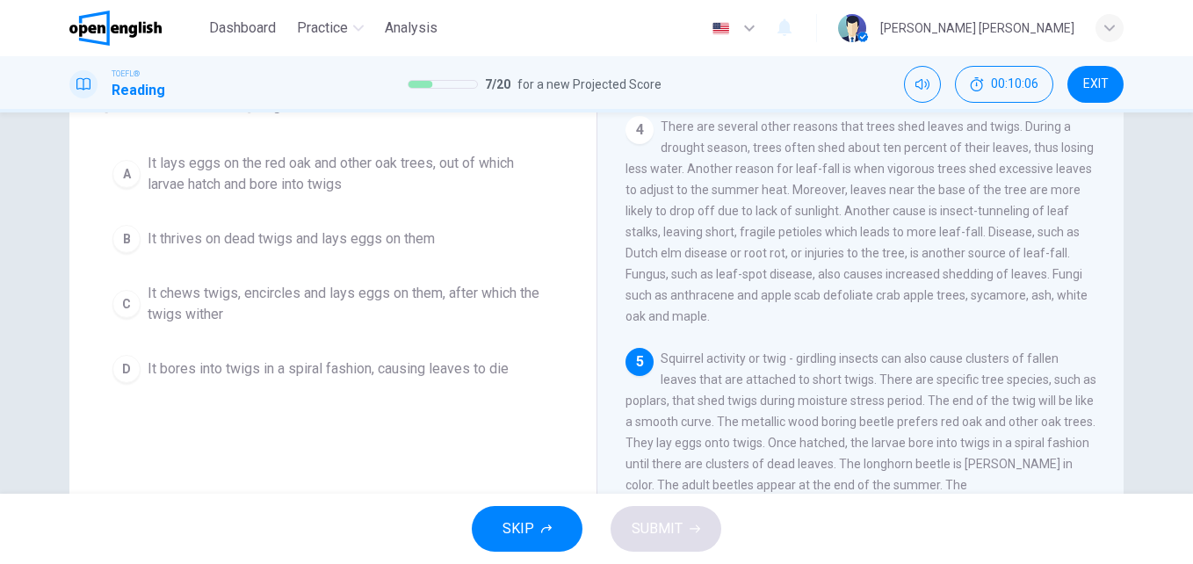
scroll to position [185, 0]
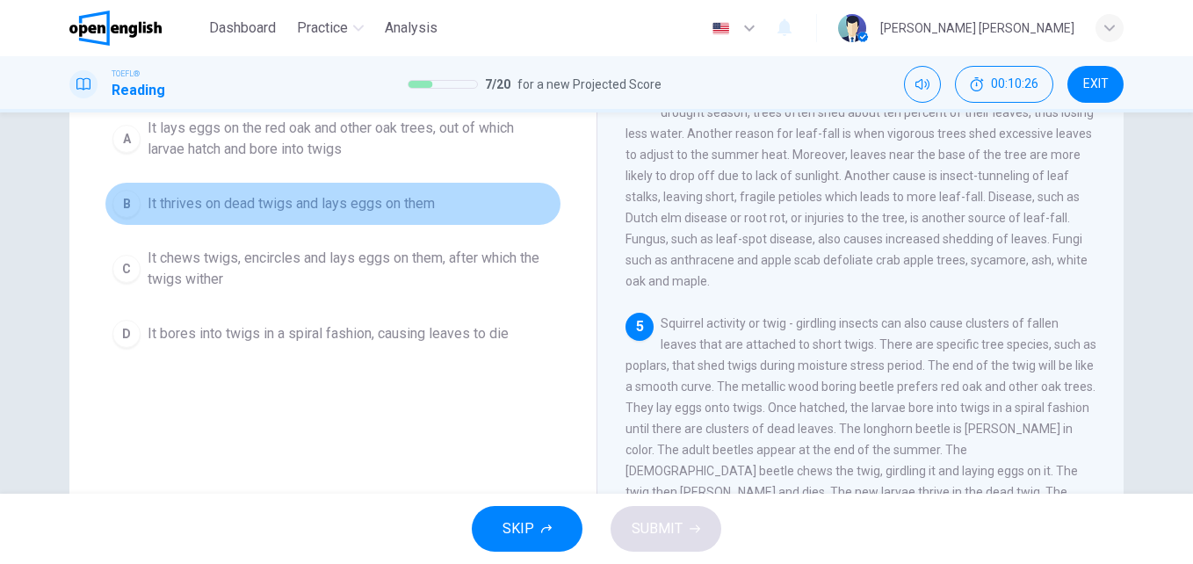
click at [343, 206] on span "It thrives on dead twigs and lays eggs on them" at bounding box center [291, 203] width 287 height 21
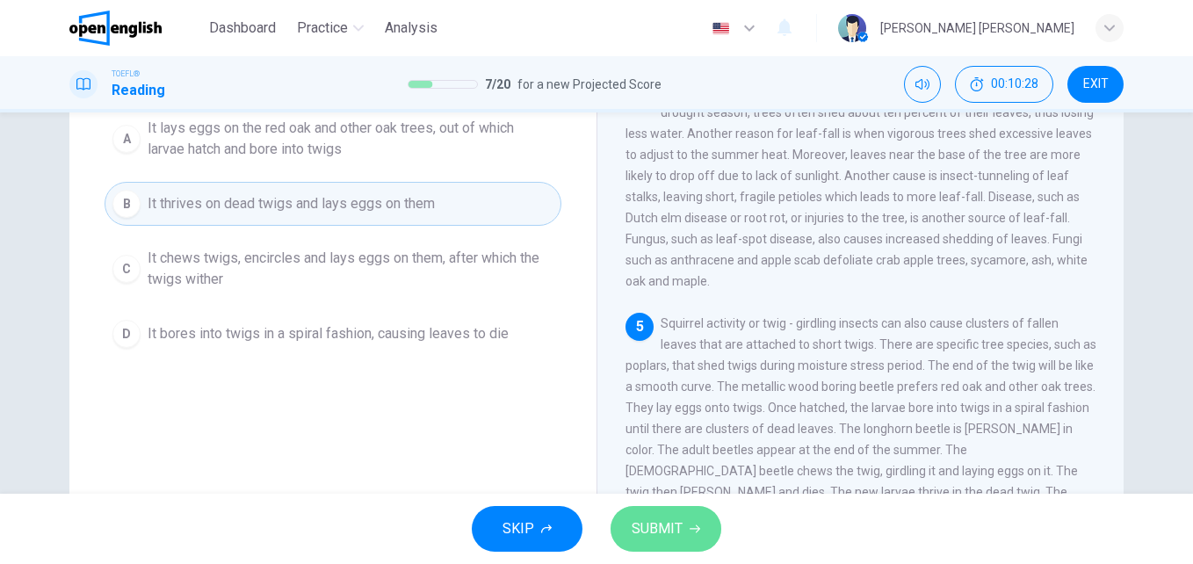
click at [633, 527] on span "SUBMIT" at bounding box center [656, 528] width 51 height 25
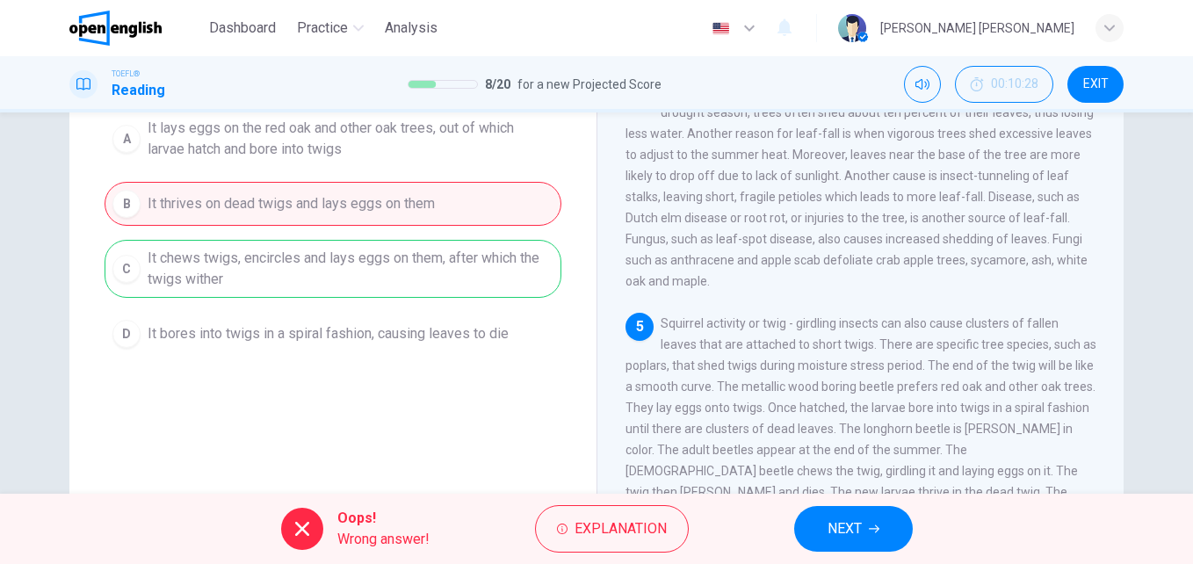
click at [807, 522] on button "NEXT" at bounding box center [853, 529] width 119 height 46
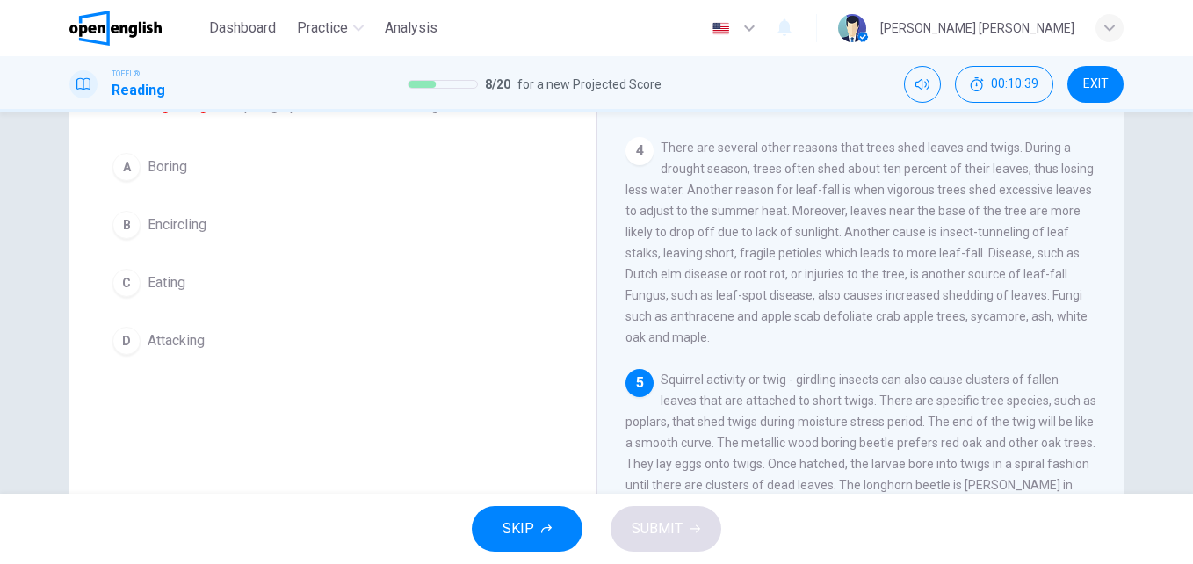
scroll to position [94, 0]
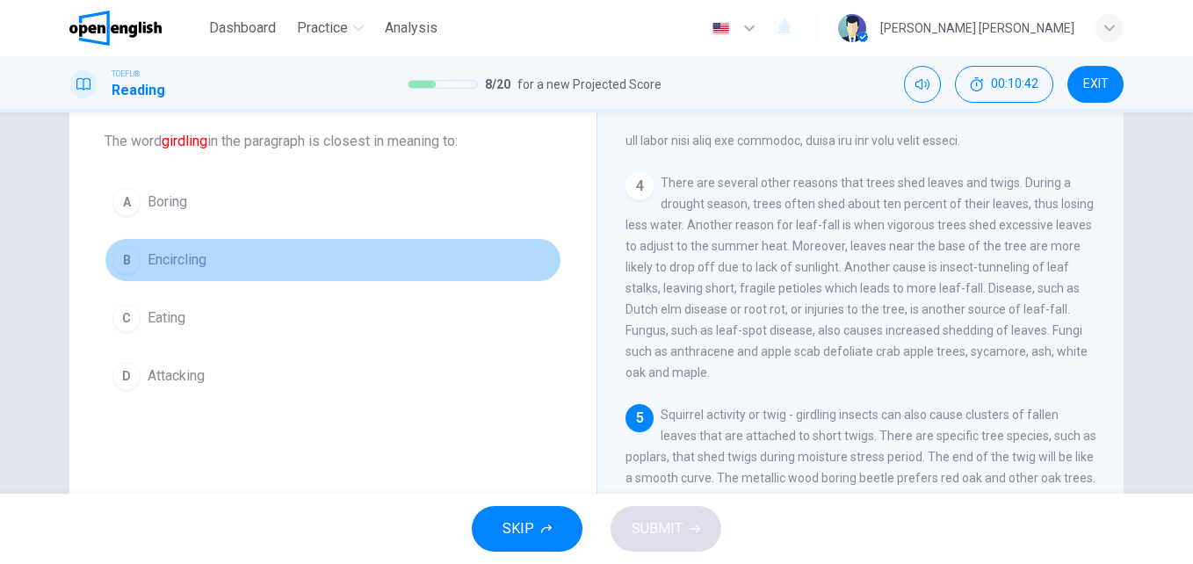
click at [195, 246] on button "B Encircling" at bounding box center [333, 260] width 457 height 44
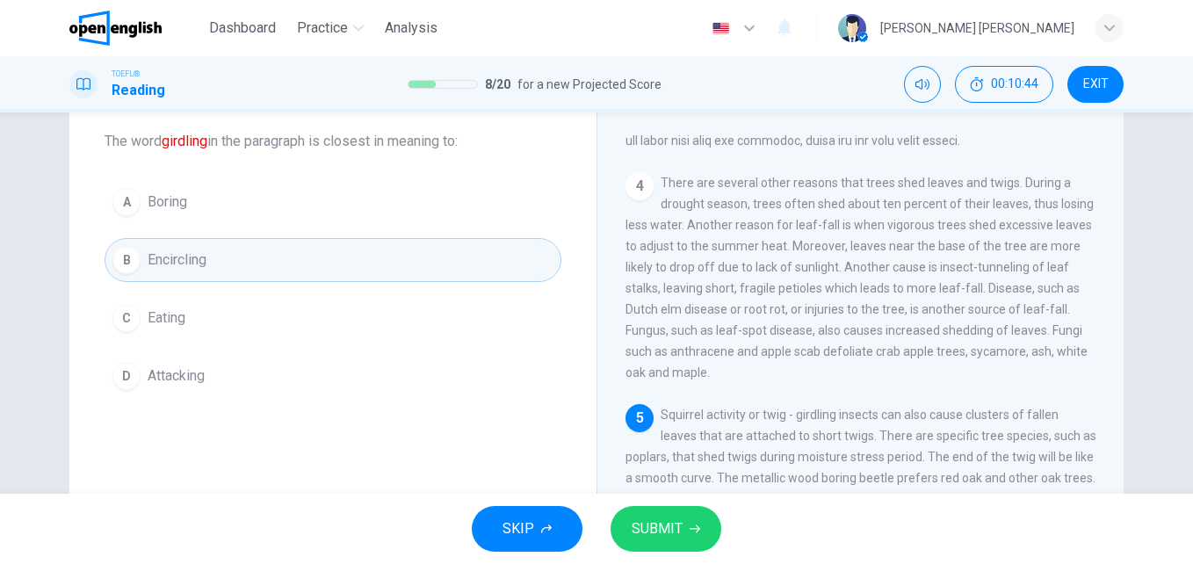
click at [642, 527] on span "SUBMIT" at bounding box center [656, 528] width 51 height 25
click at [667, 523] on span "SUBMIT" at bounding box center [656, 528] width 51 height 25
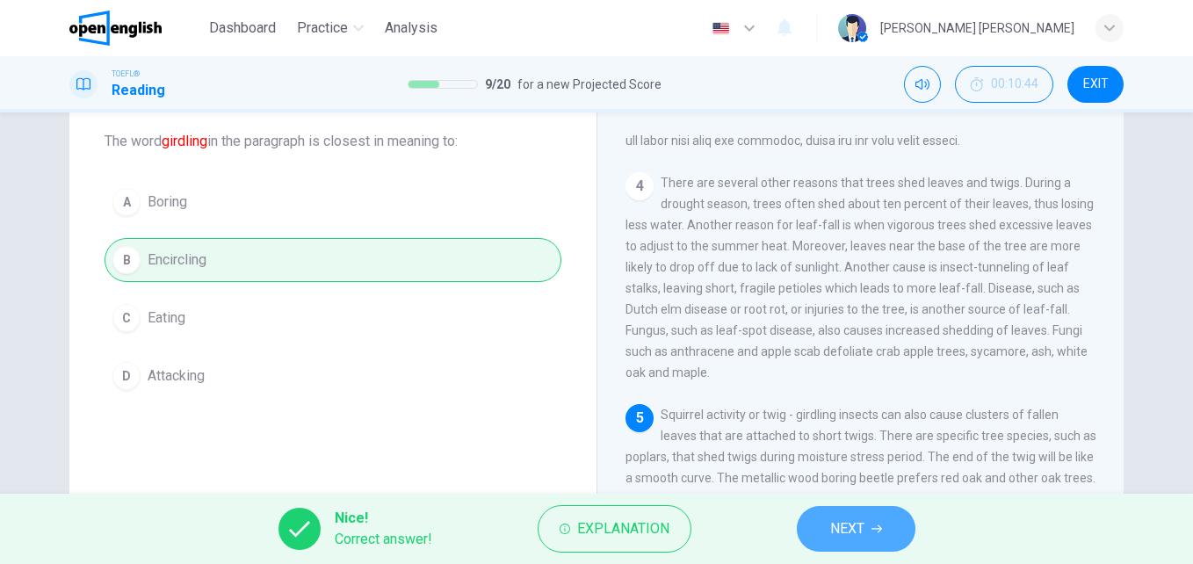
click at [876, 511] on button "NEXT" at bounding box center [856, 529] width 119 height 46
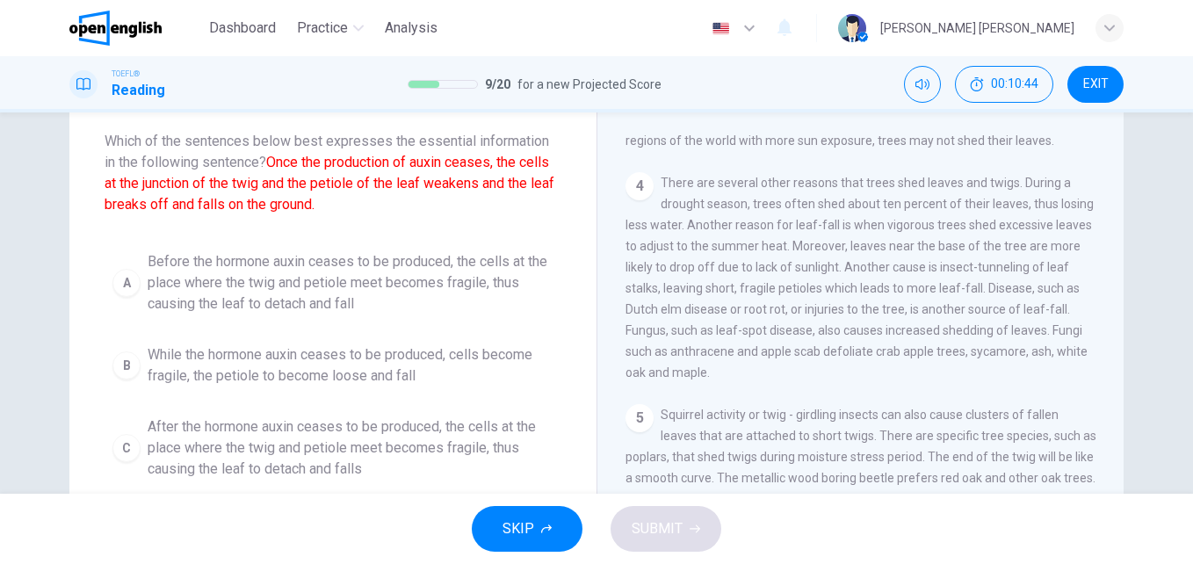
scroll to position [328, 0]
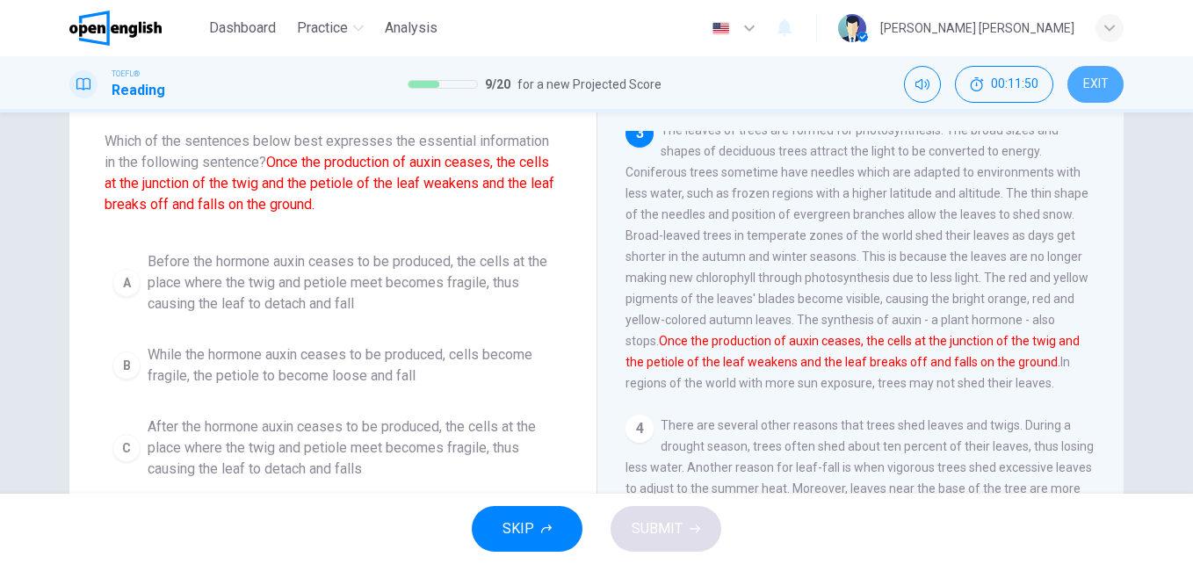
click at [1088, 82] on span "EXIT" at bounding box center [1095, 84] width 25 height 14
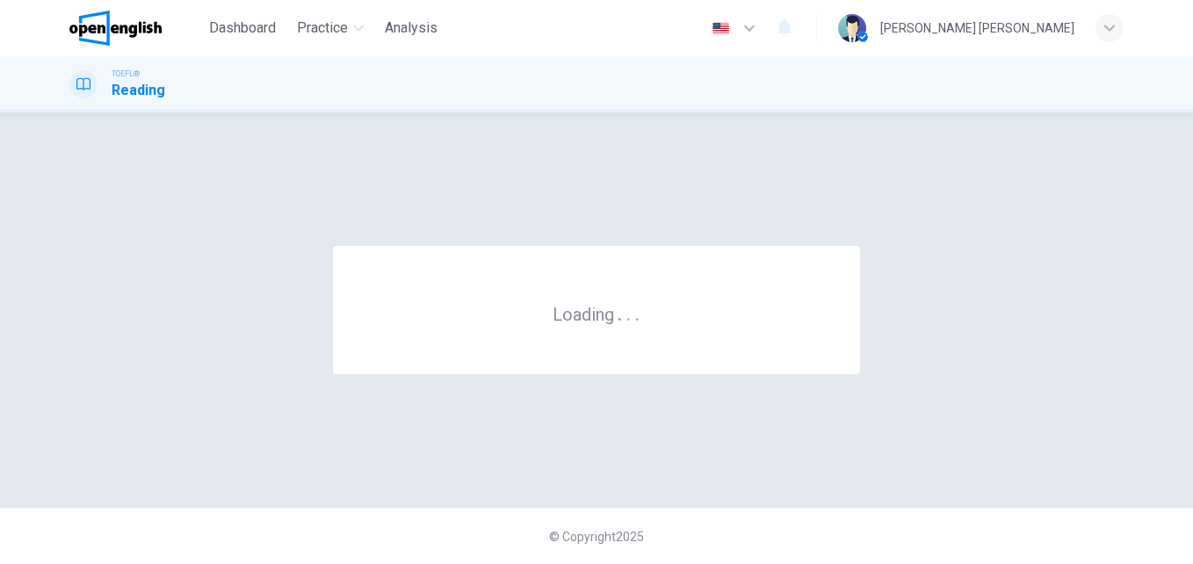
scroll to position [0, 0]
